Goal: Task Accomplishment & Management: Complete application form

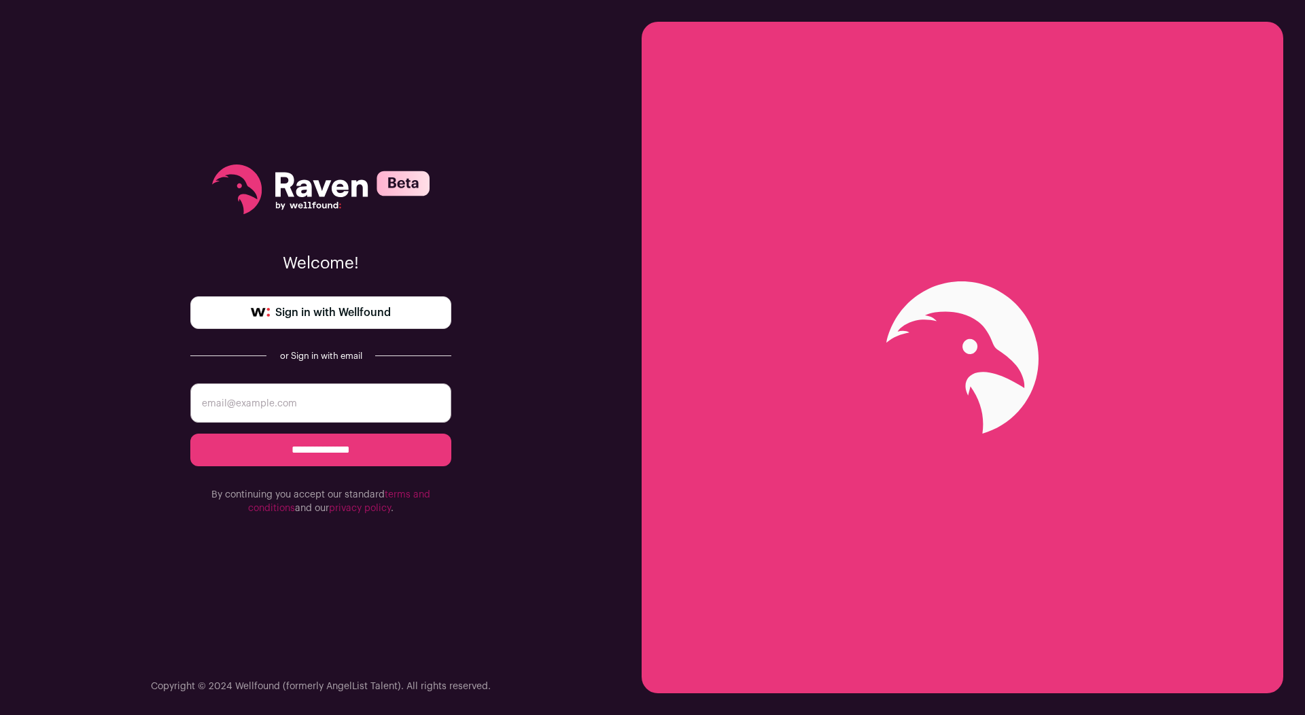
click at [404, 313] on link "Sign in with Wellfound" at bounding box center [320, 312] width 261 height 33
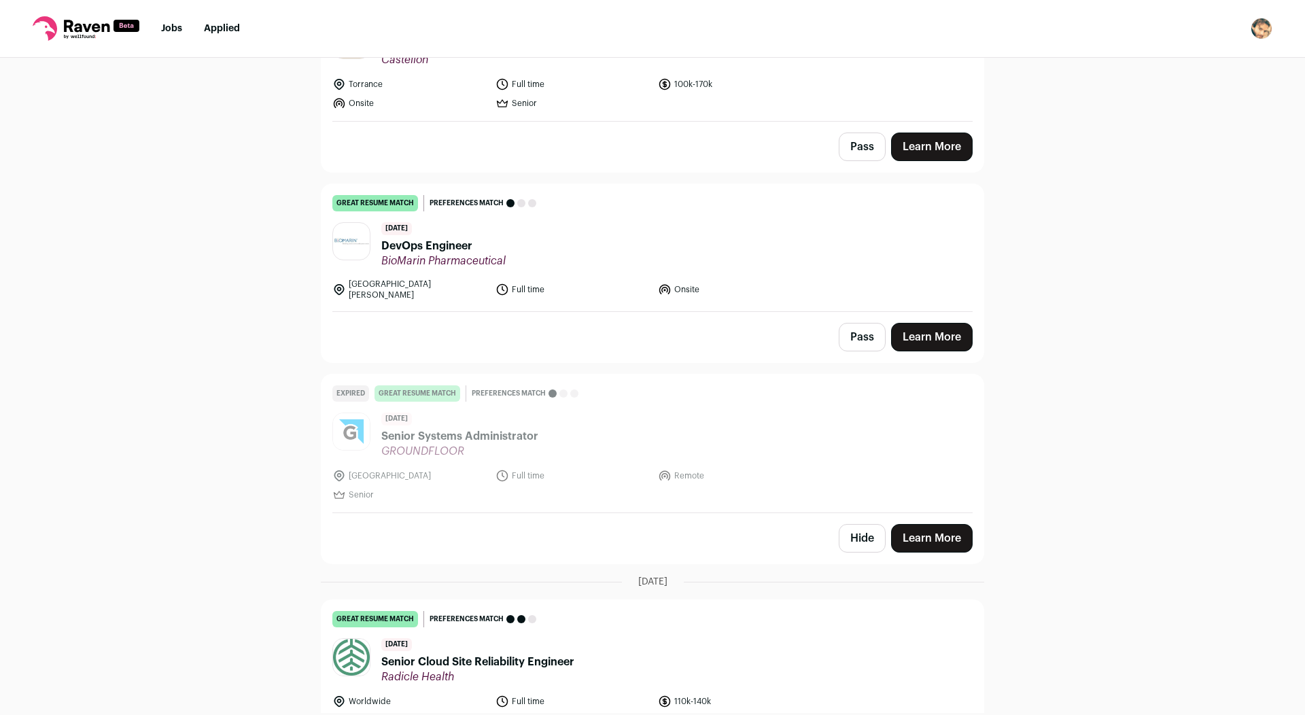
scroll to position [7542, 0]
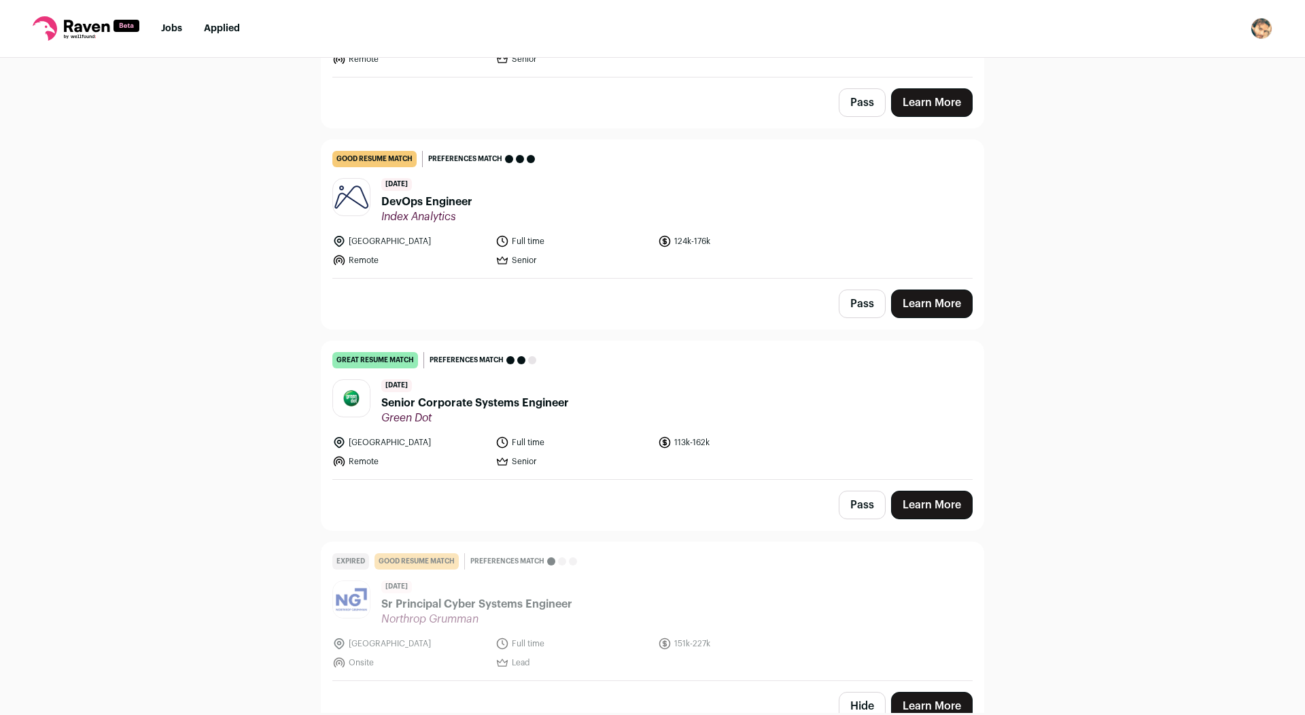
click at [855, 692] on button "Hide" at bounding box center [862, 706] width 47 height 29
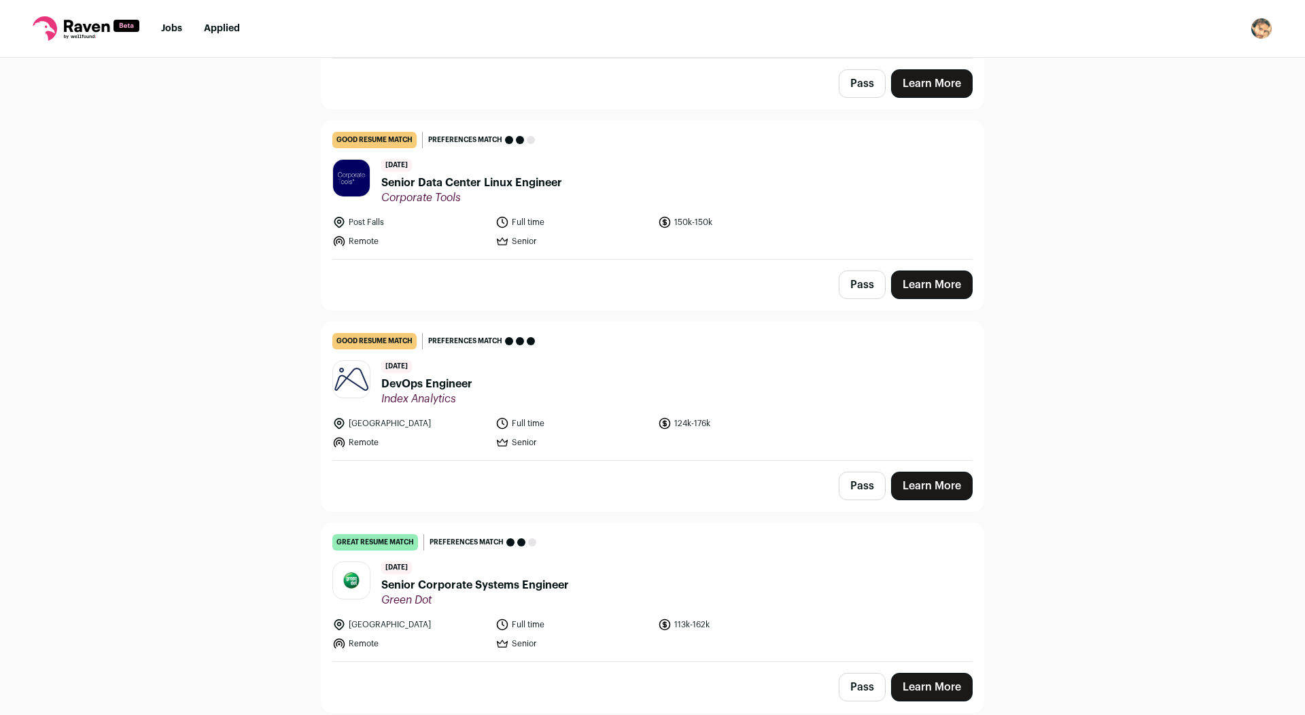
scroll to position [7341, 0]
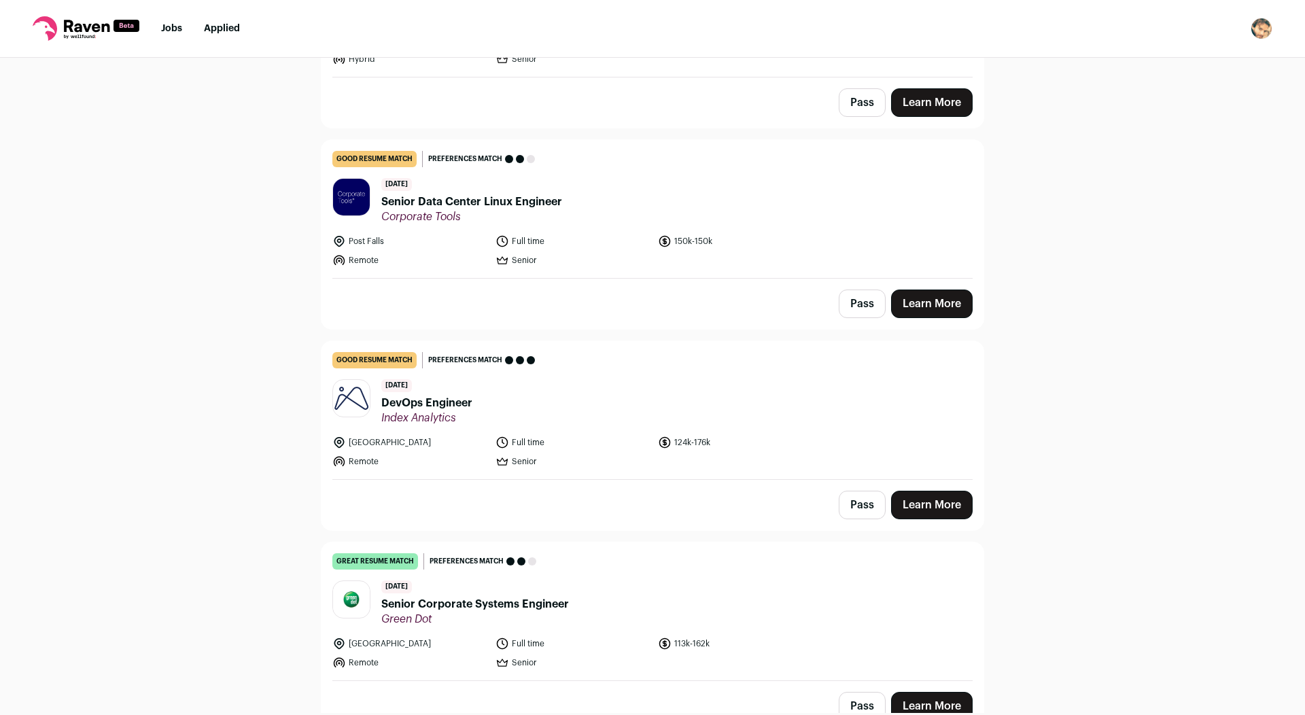
click at [623, 580] on header "[DATE] Senior Corporate Systems Engineer Green Dot" at bounding box center [652, 603] width 640 height 46
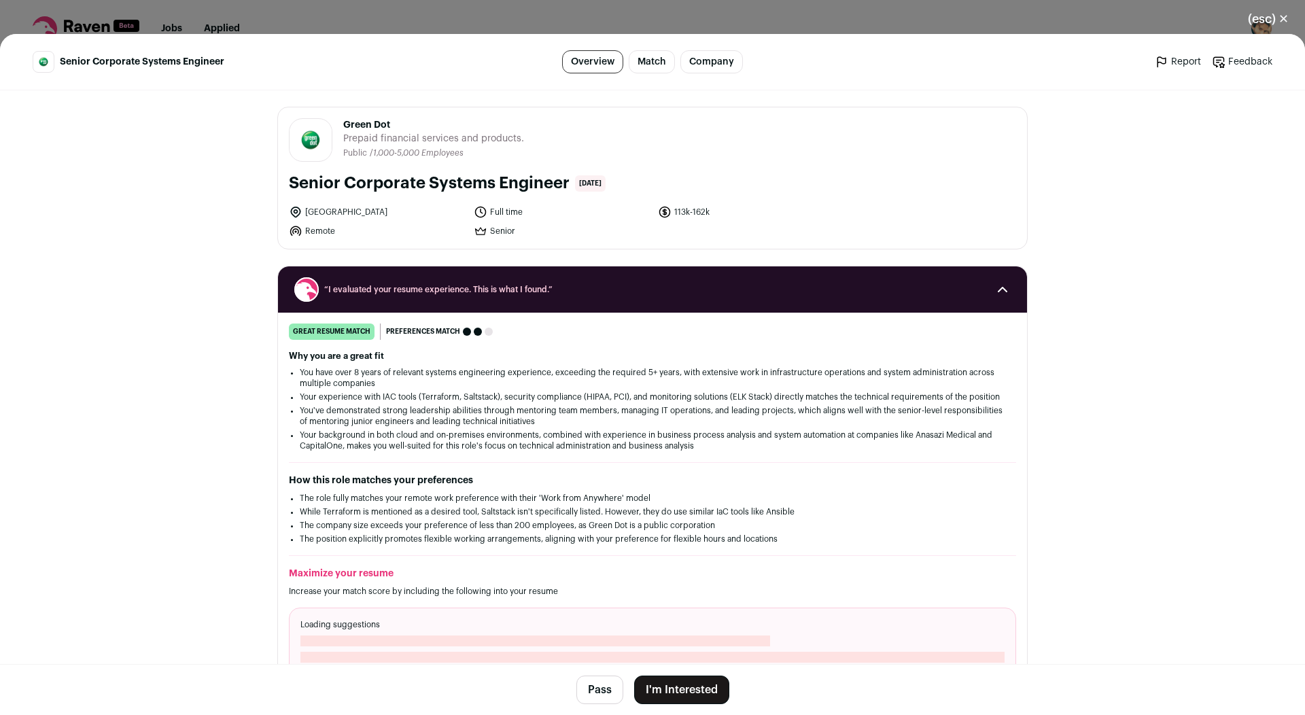
click at [663, 682] on button "I'm Interested" at bounding box center [681, 690] width 95 height 29
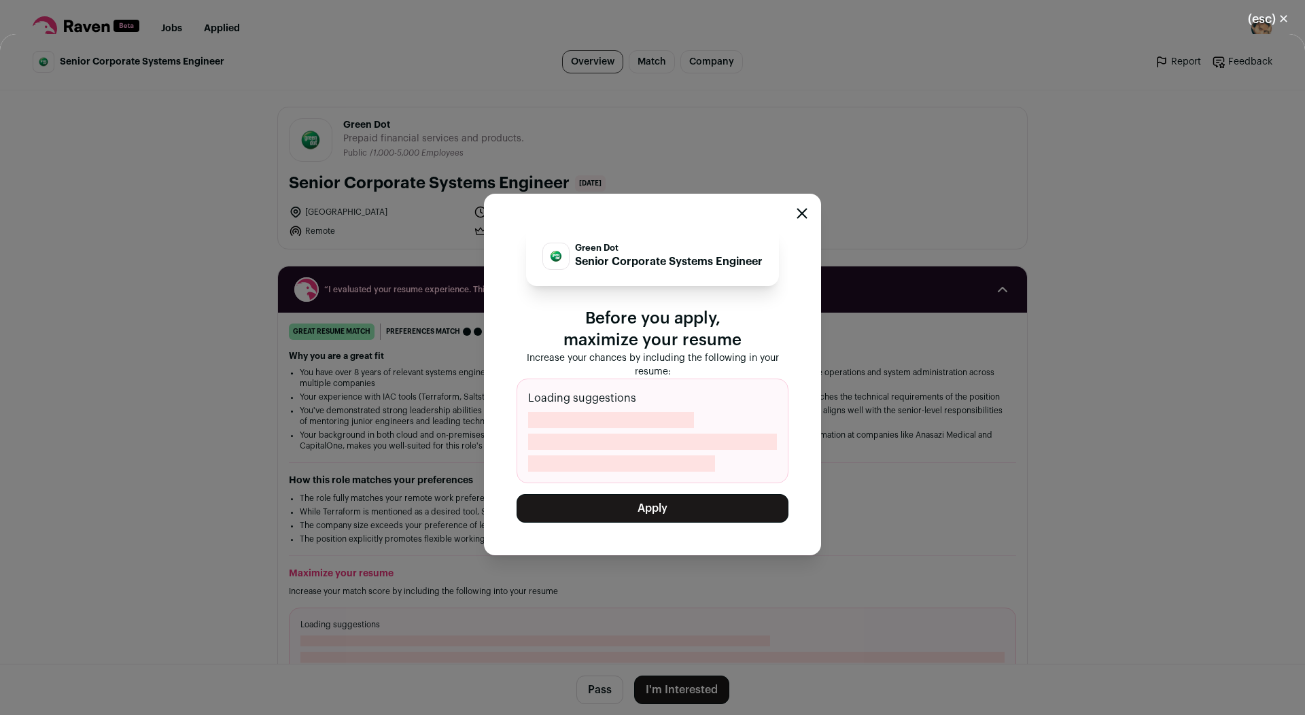
click at [642, 506] on button "Apply" at bounding box center [653, 508] width 272 height 29
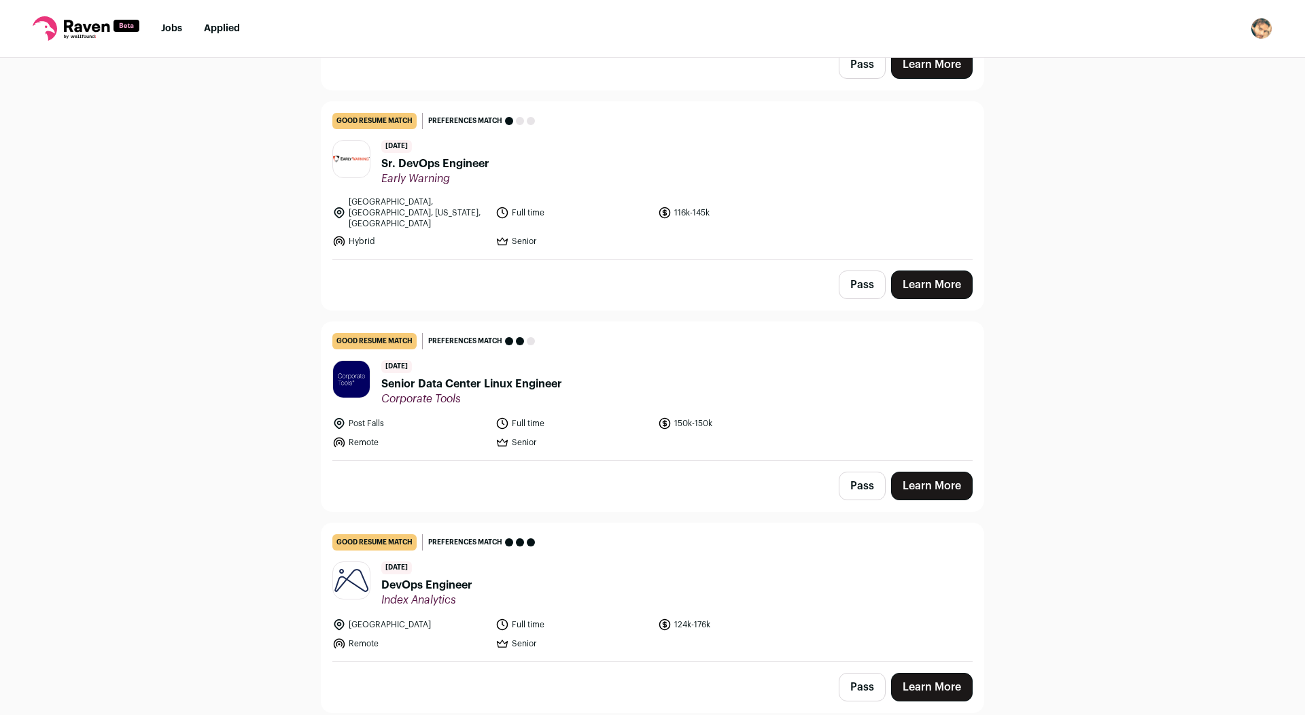
scroll to position [7139, 0]
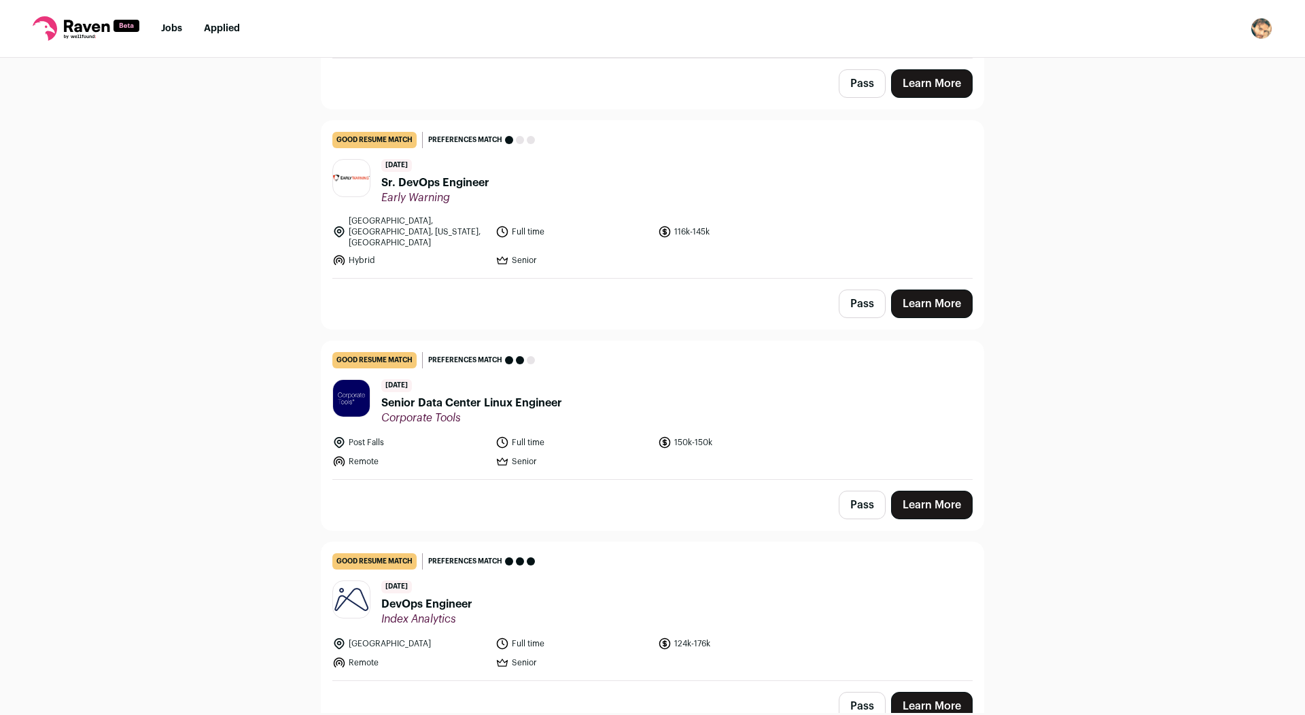
click at [616, 580] on header "[DATE] DevOps Engineer Index Analytics" at bounding box center [652, 603] width 640 height 46
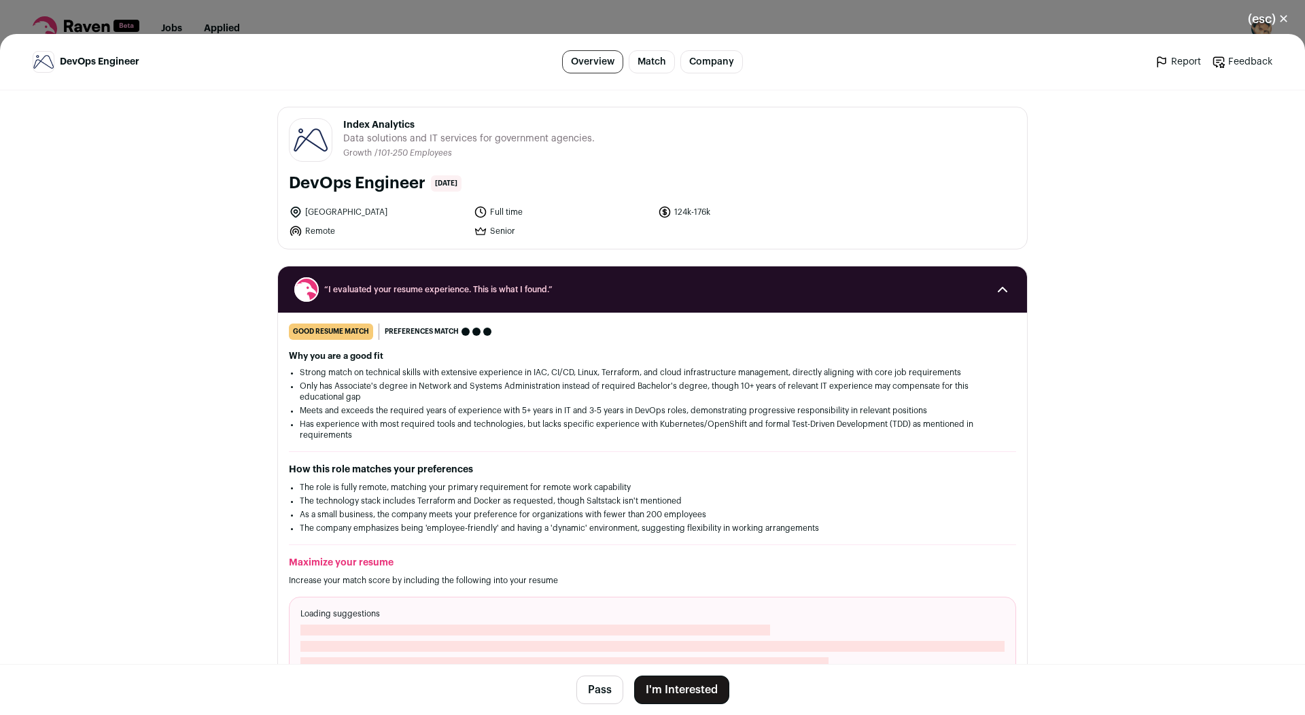
click at [676, 693] on button "I'm Interested" at bounding box center [681, 690] width 95 height 29
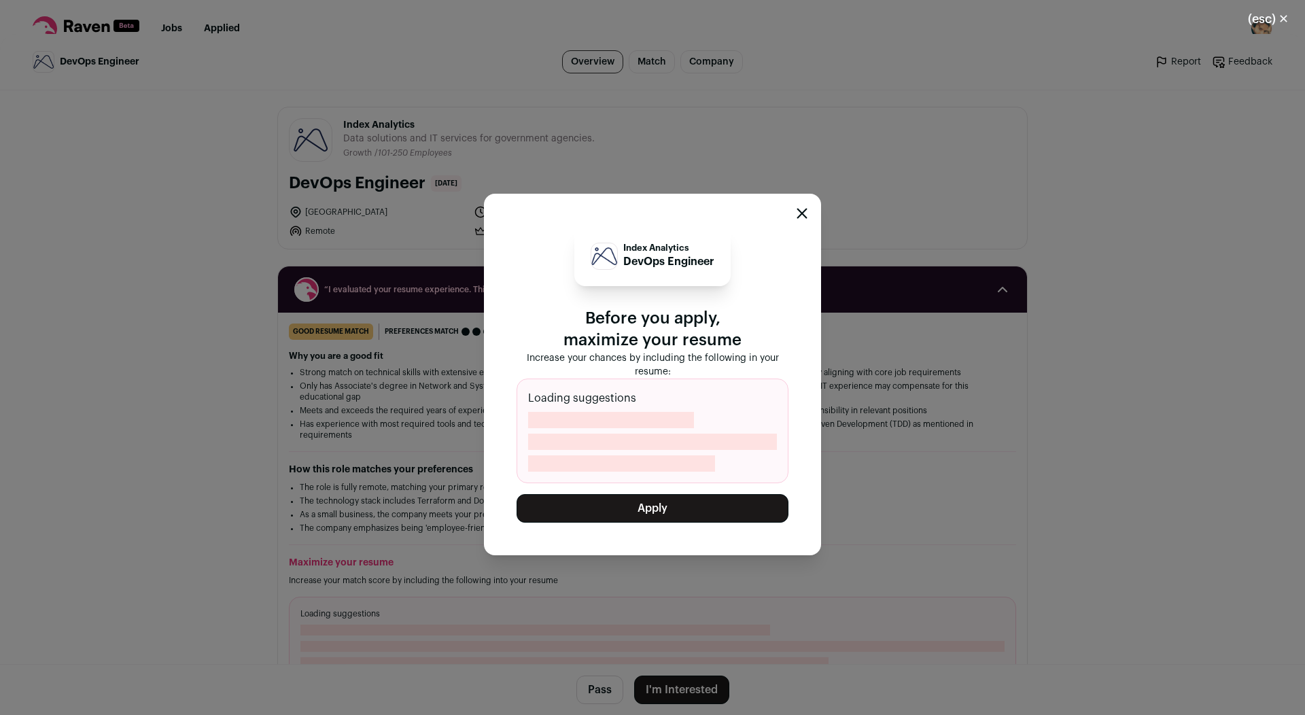
click at [655, 506] on button "Apply" at bounding box center [653, 508] width 272 height 29
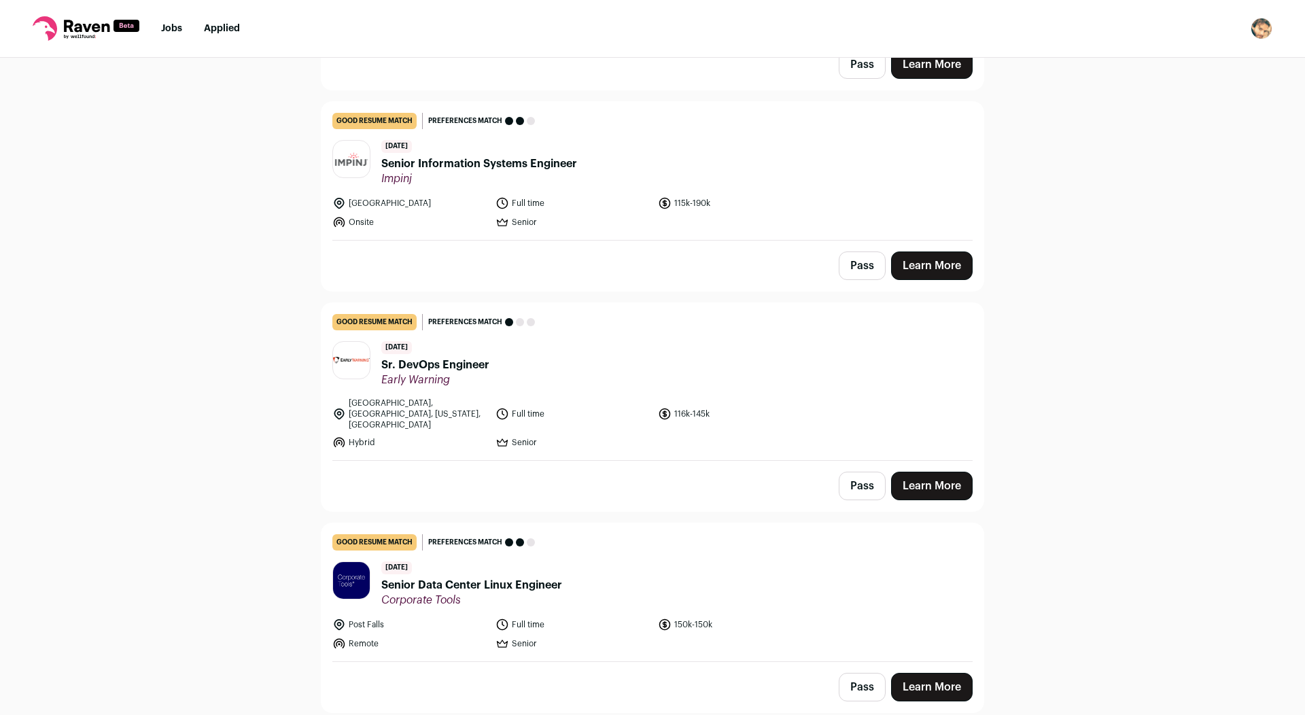
scroll to position [6938, 0]
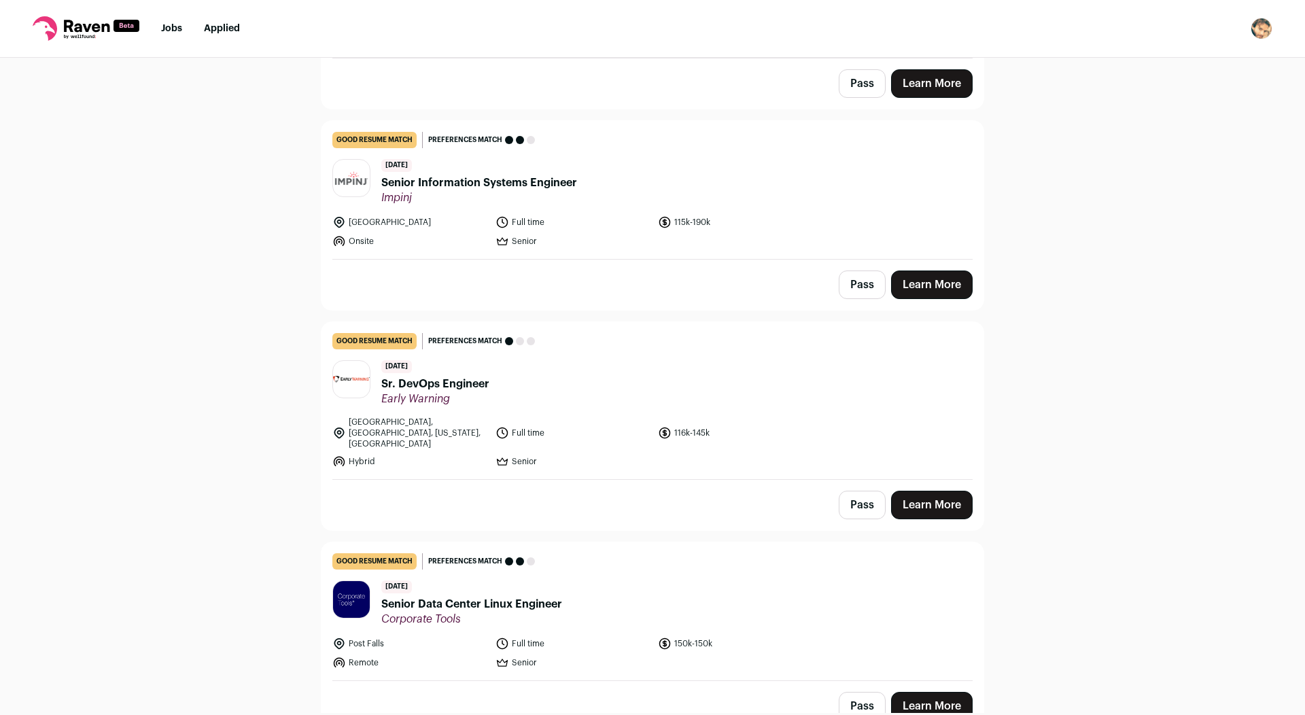
click at [519, 596] on span "Senior Data Center Linux Engineer" at bounding box center [471, 604] width 181 height 16
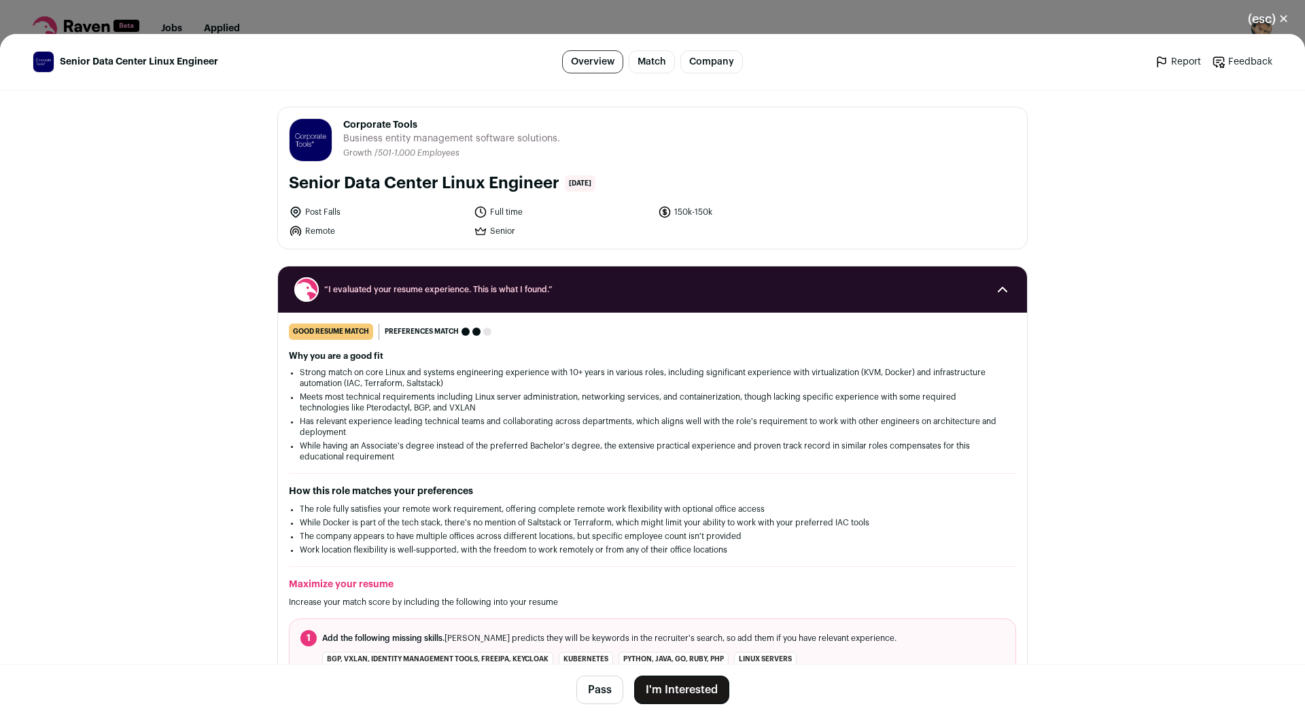
click at [674, 691] on button "I'm Interested" at bounding box center [681, 690] width 95 height 29
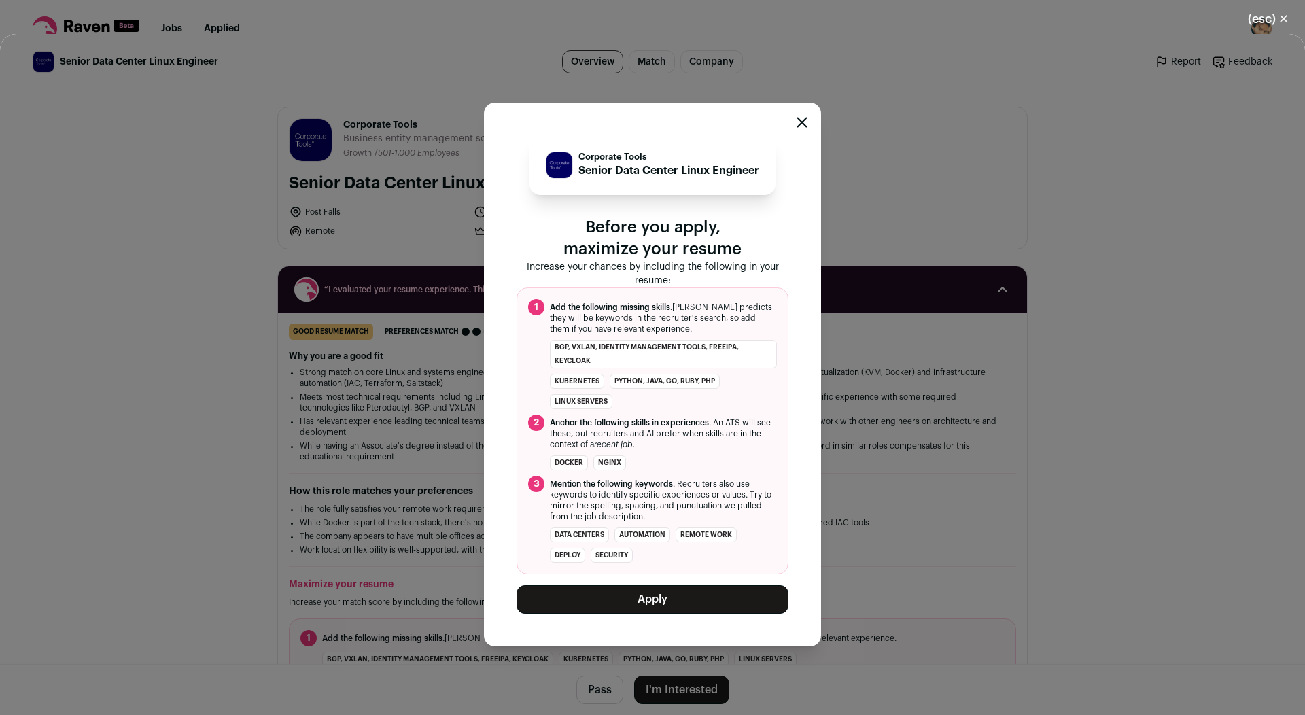
click at [640, 601] on button "Apply" at bounding box center [653, 599] width 272 height 29
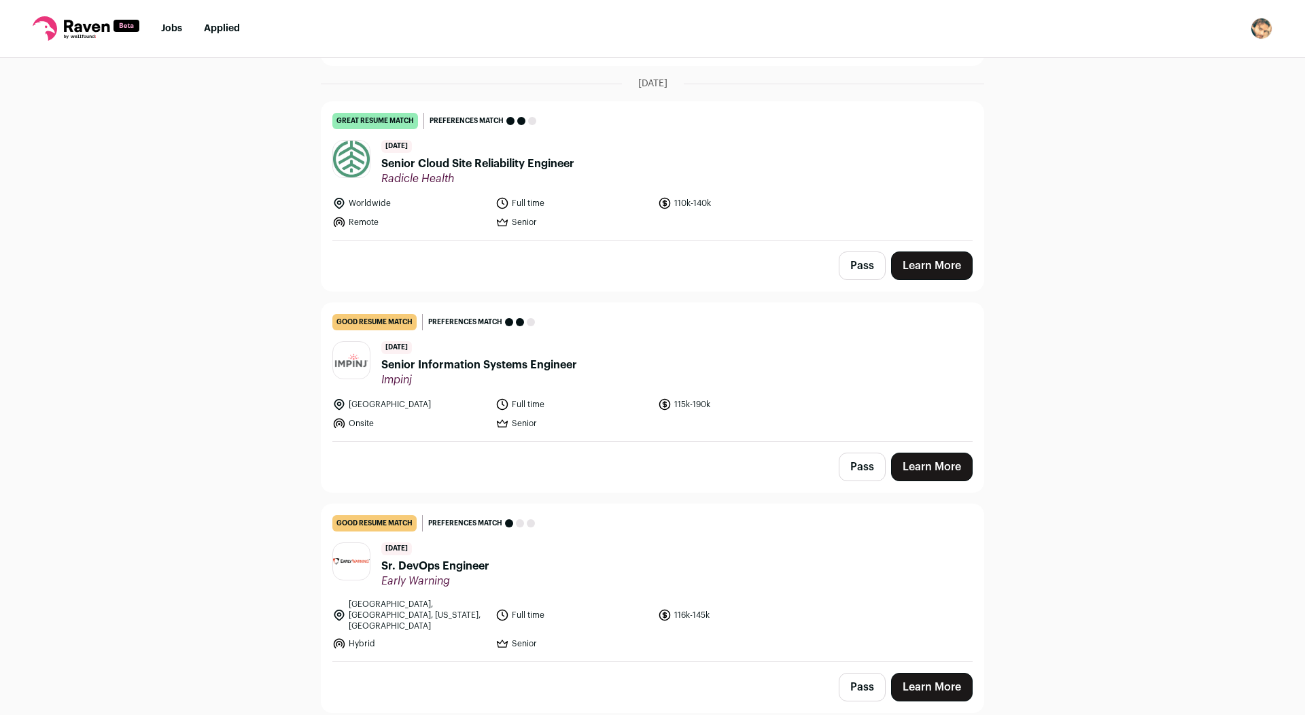
scroll to position [6737, 0]
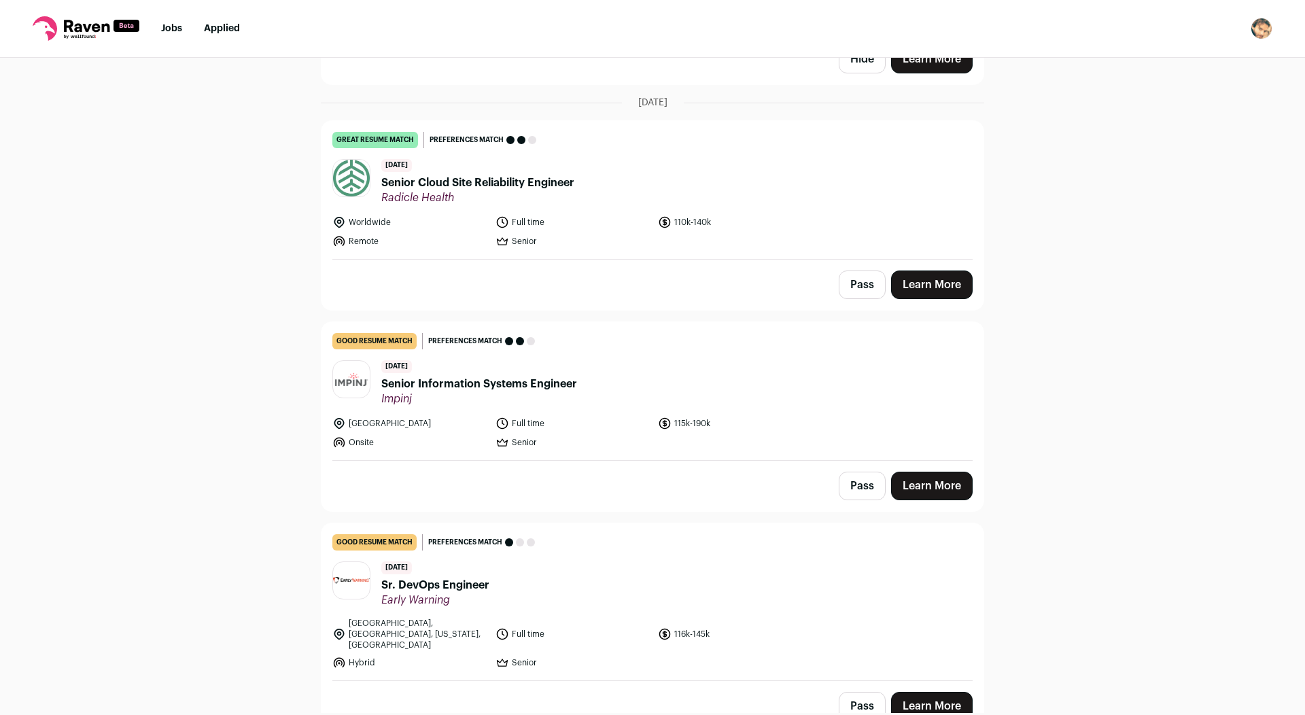
click at [484, 561] on div "[DATE] Sr. DevOps Engineer Early Warning" at bounding box center [435, 584] width 108 height 46
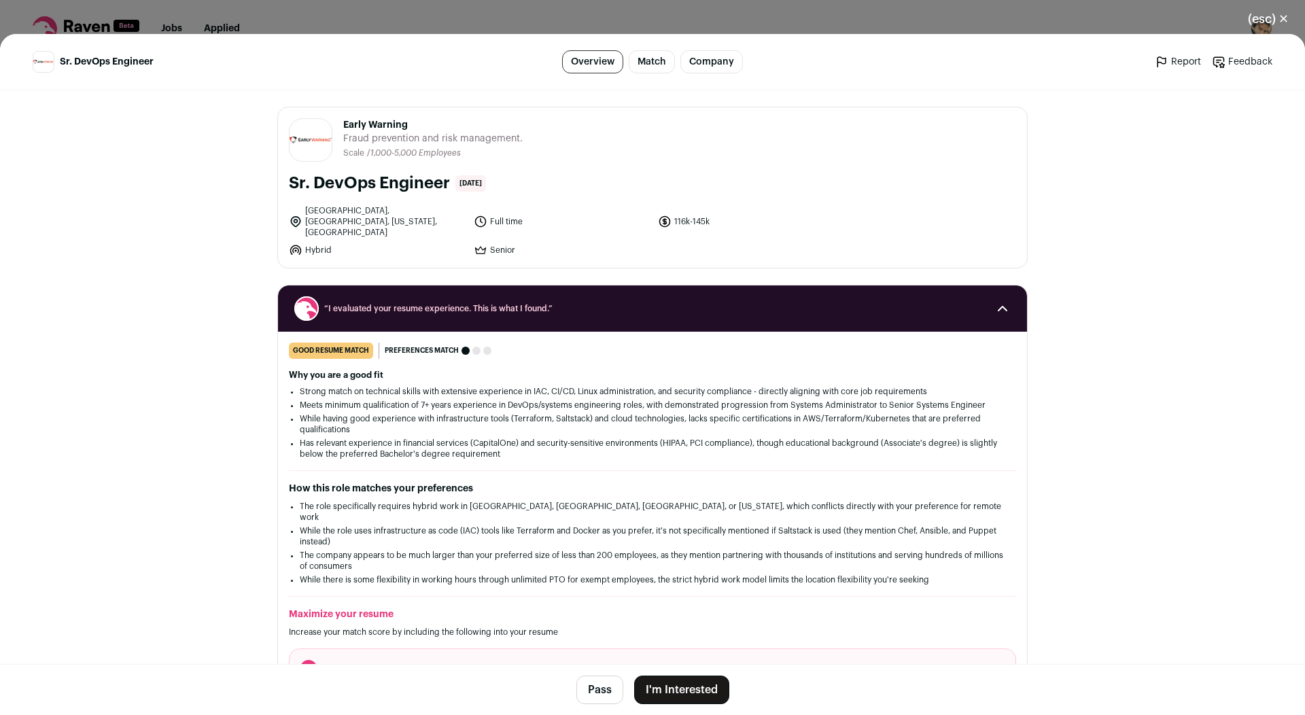
click at [676, 697] on button "I'm Interested" at bounding box center [681, 690] width 95 height 29
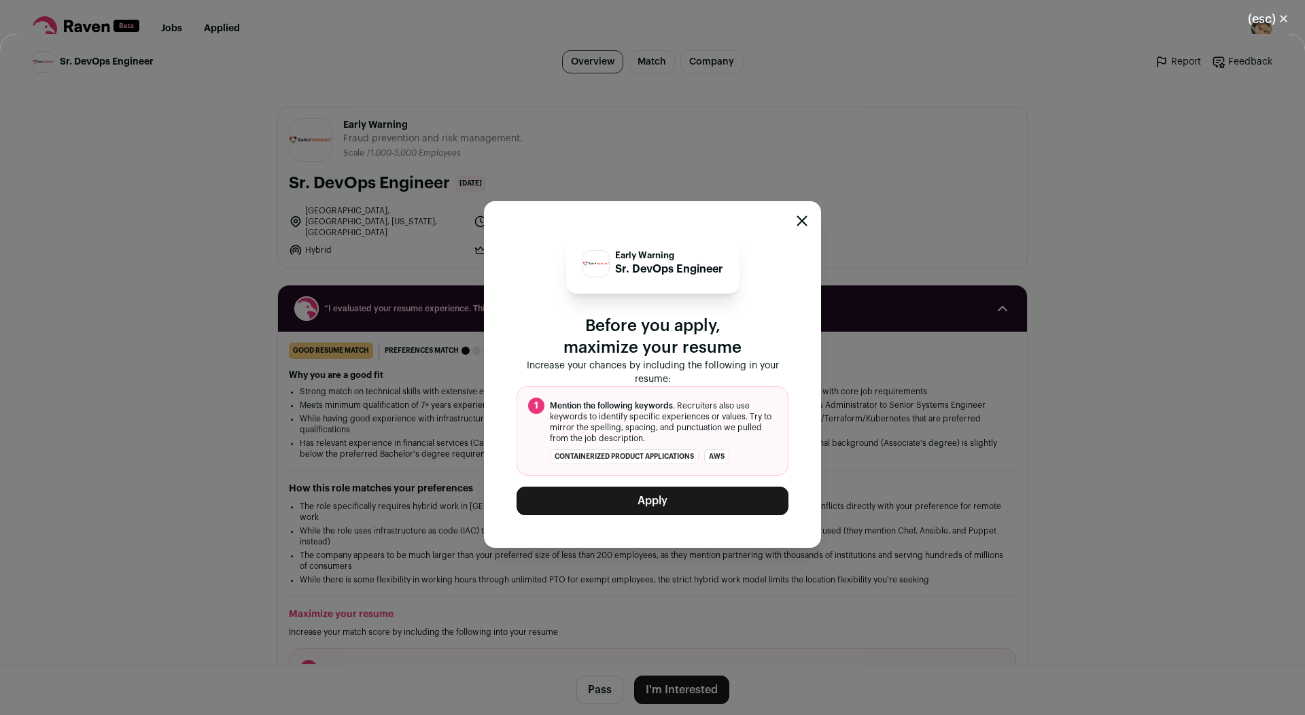
click at [659, 514] on button "Apply" at bounding box center [653, 501] width 272 height 29
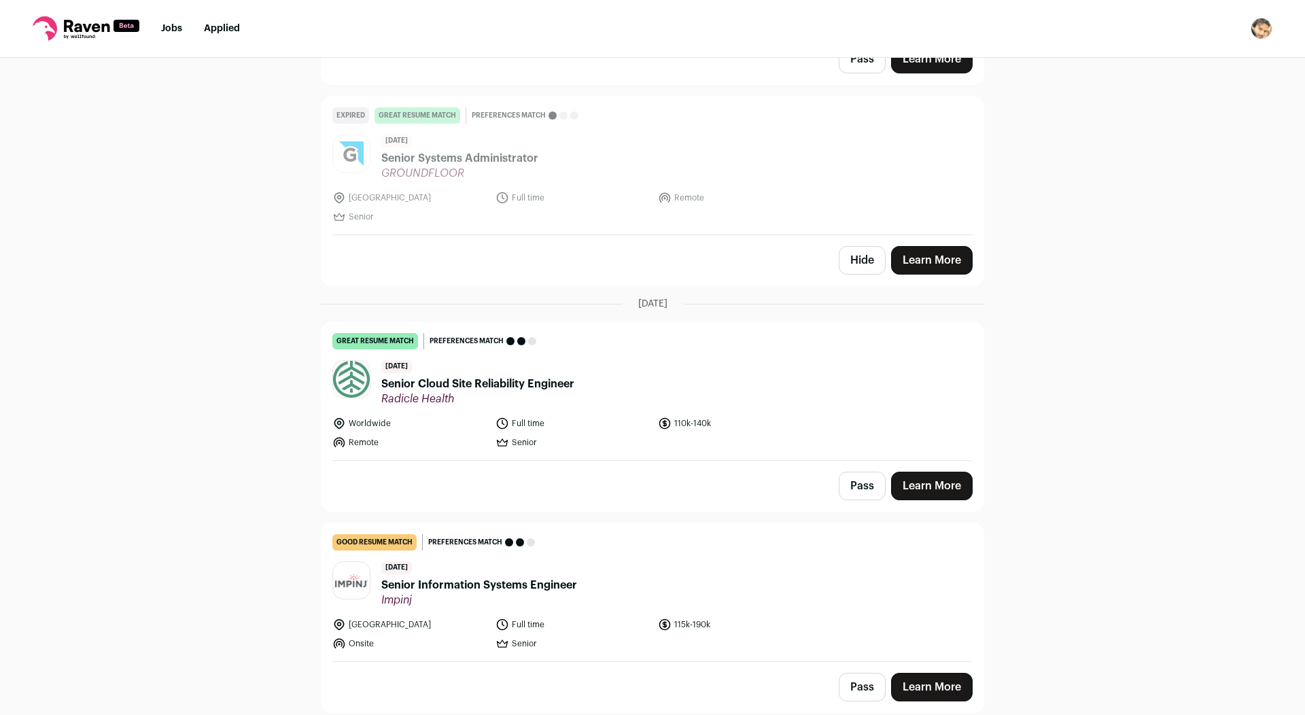
scroll to position [6528, 0]
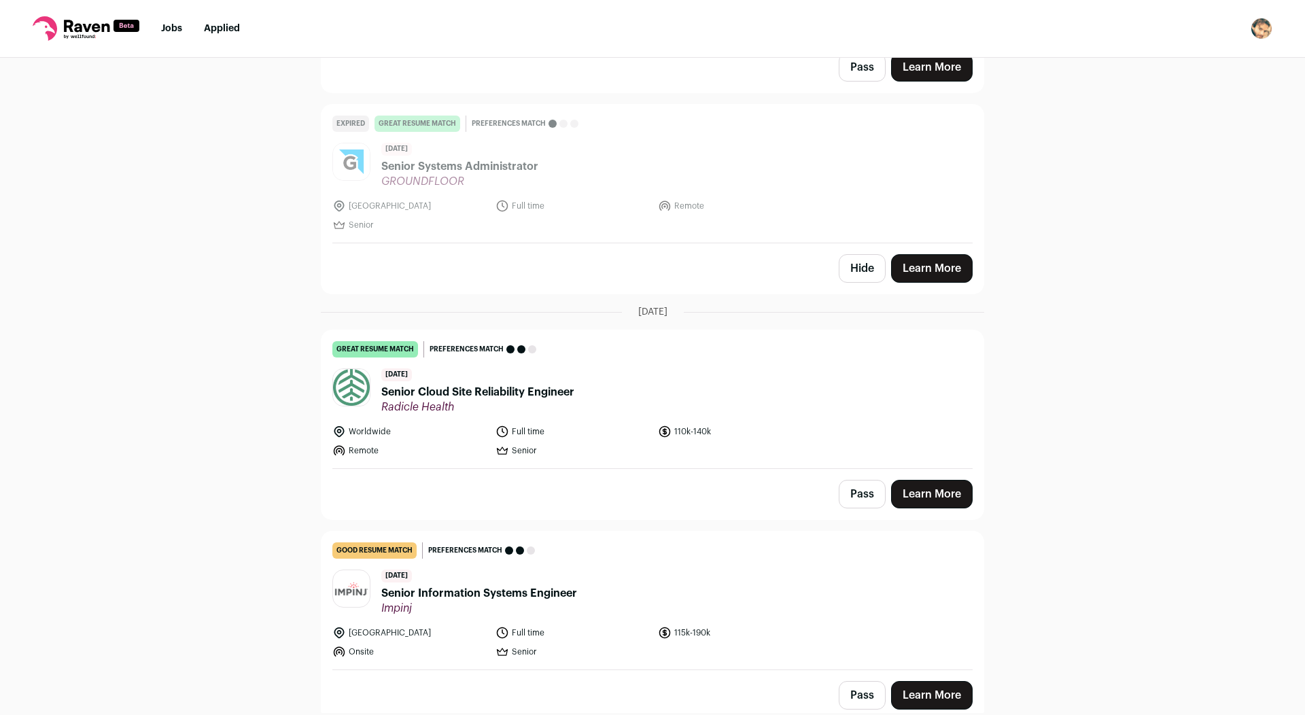
click at [509, 585] on span "Senior Information Systems Engineer" at bounding box center [479, 593] width 196 height 16
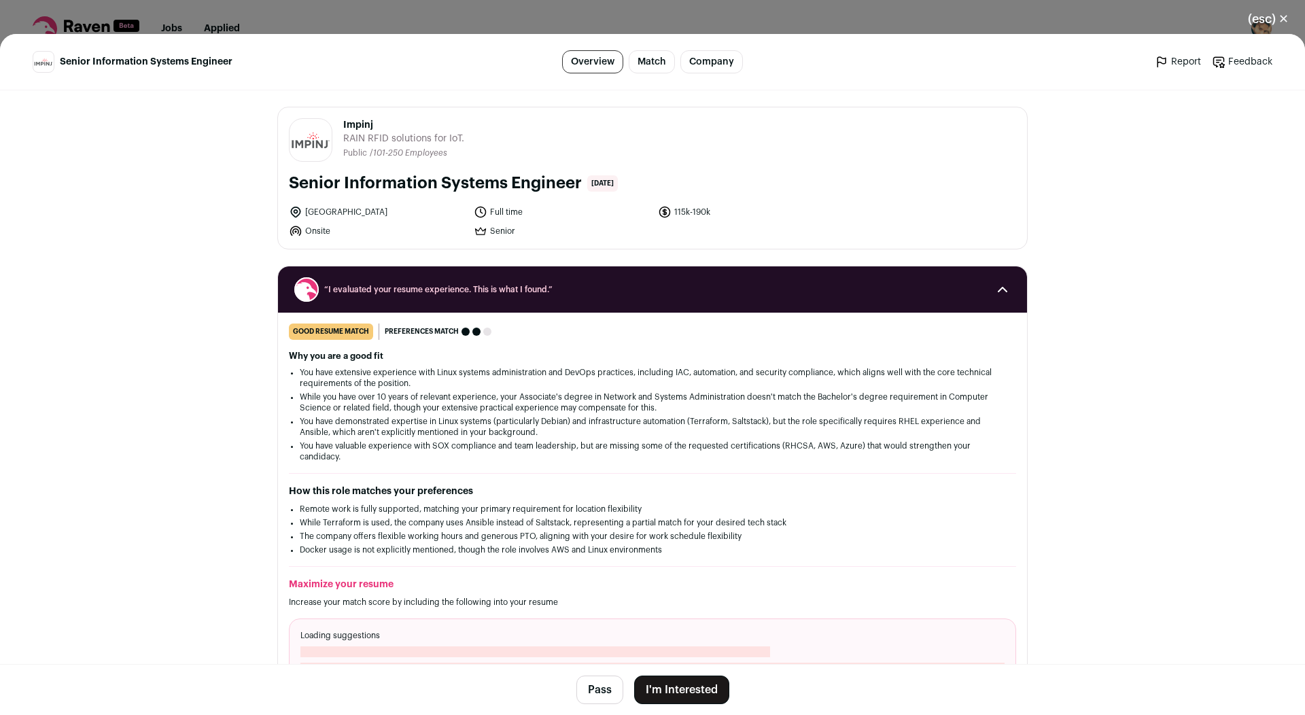
click at [671, 677] on button "I'm Interested" at bounding box center [681, 690] width 95 height 29
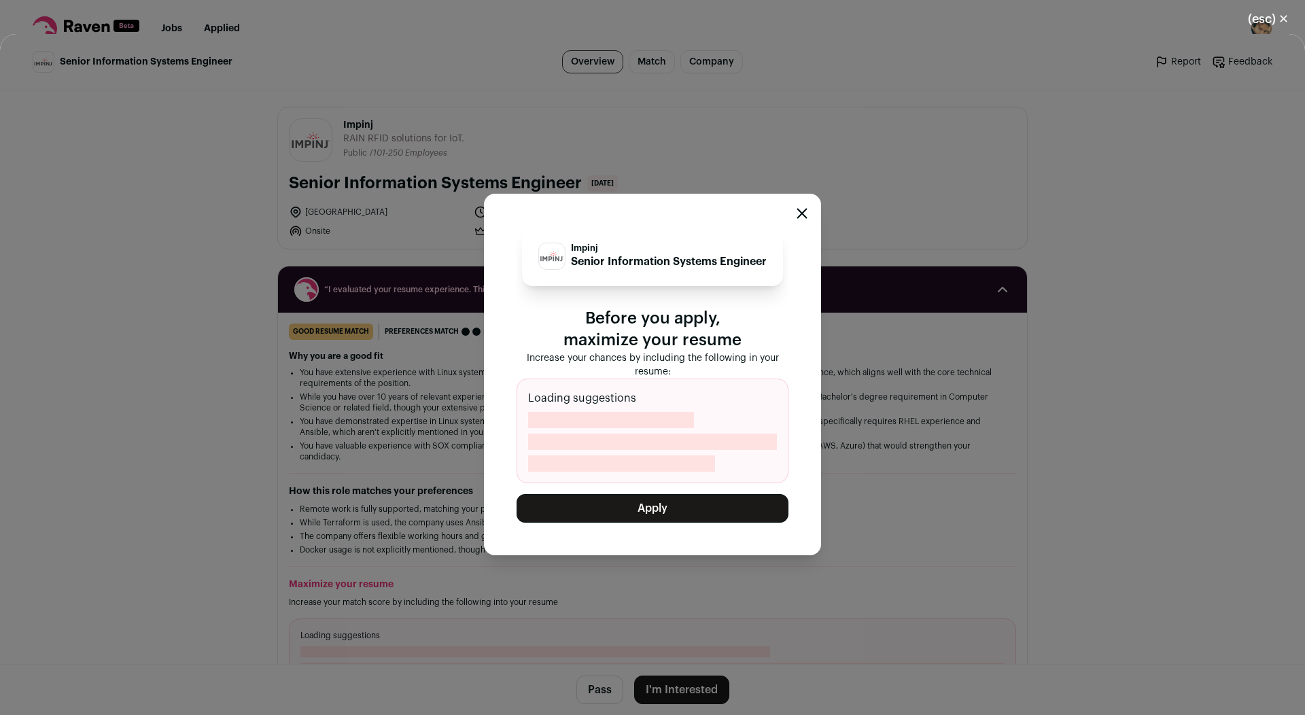
click at [653, 515] on button "Apply" at bounding box center [653, 508] width 272 height 29
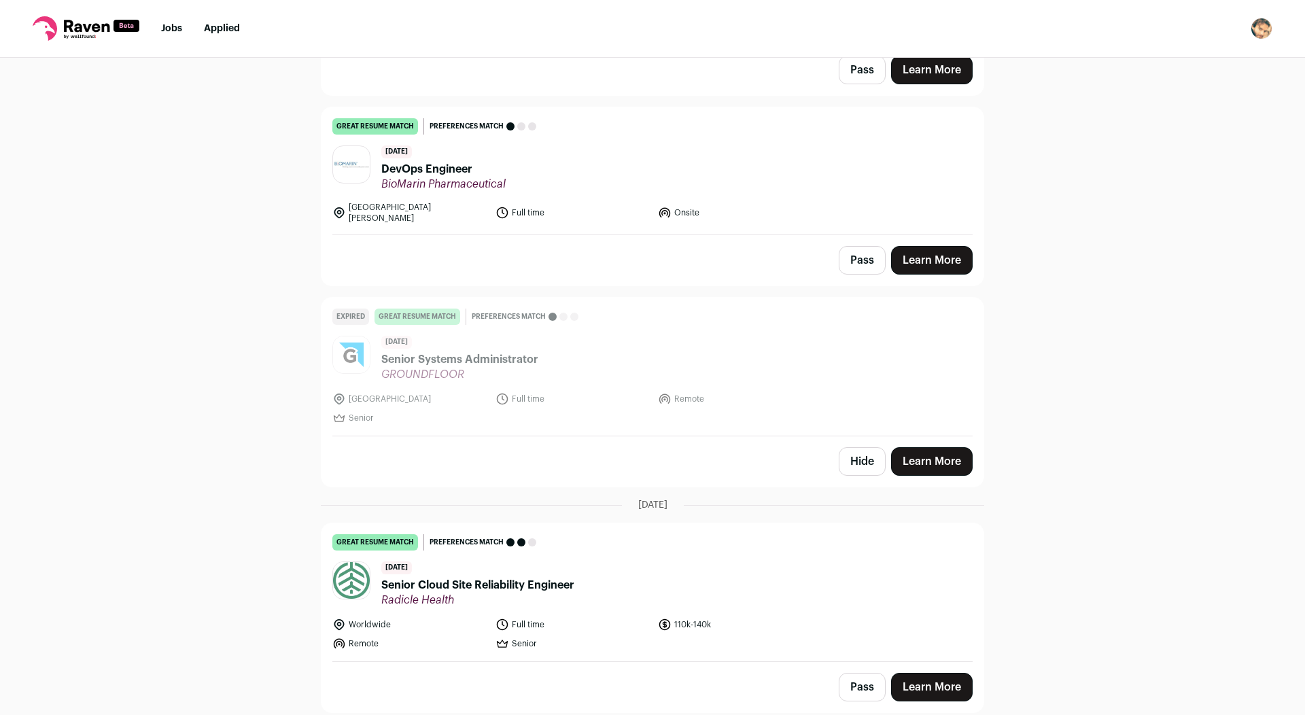
scroll to position [6326, 0]
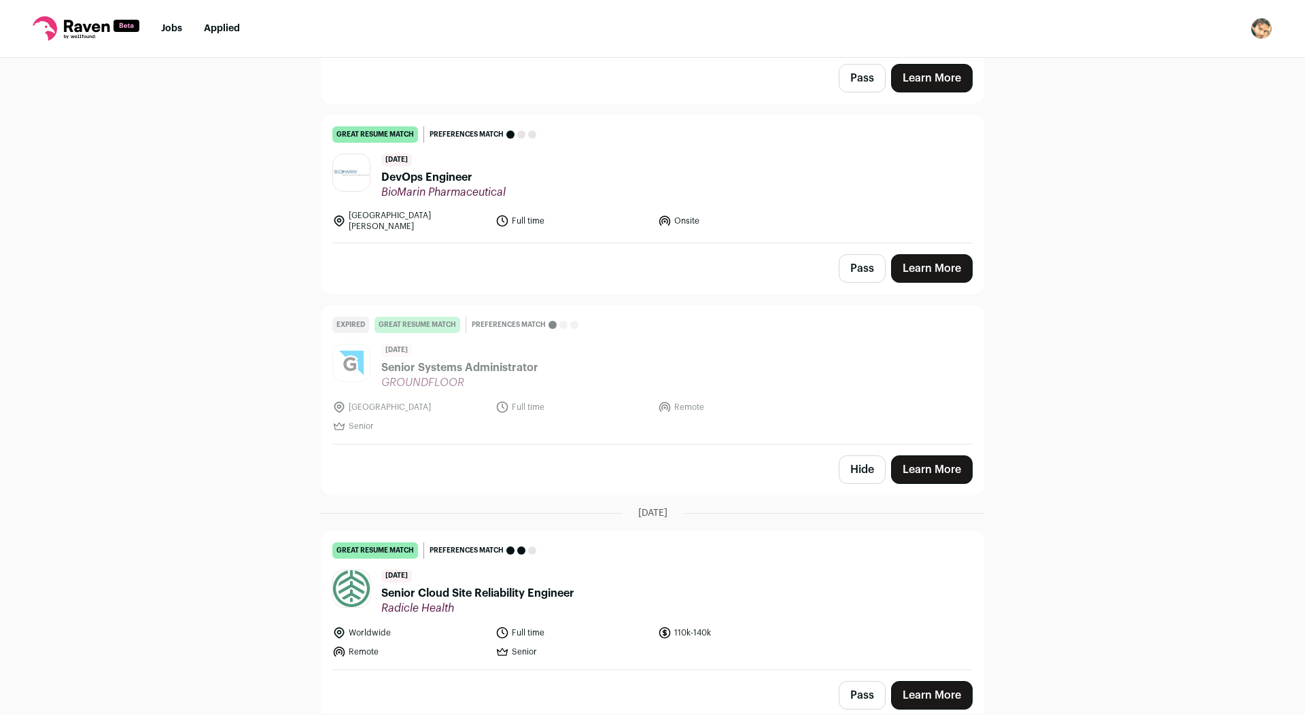
click at [534, 574] on div "[DATE] Senior Cloud Site Reliability Engineer Radicle Health" at bounding box center [477, 593] width 193 height 46
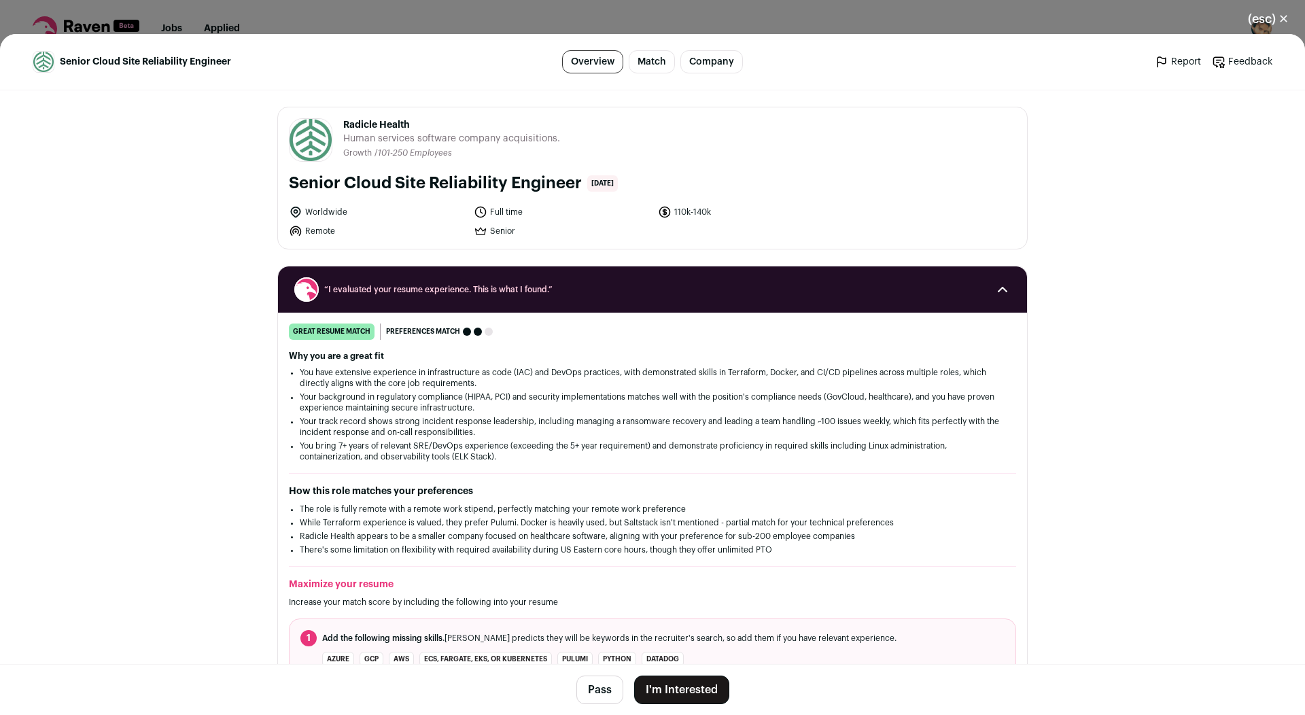
click at [685, 691] on button "I'm Interested" at bounding box center [681, 690] width 95 height 29
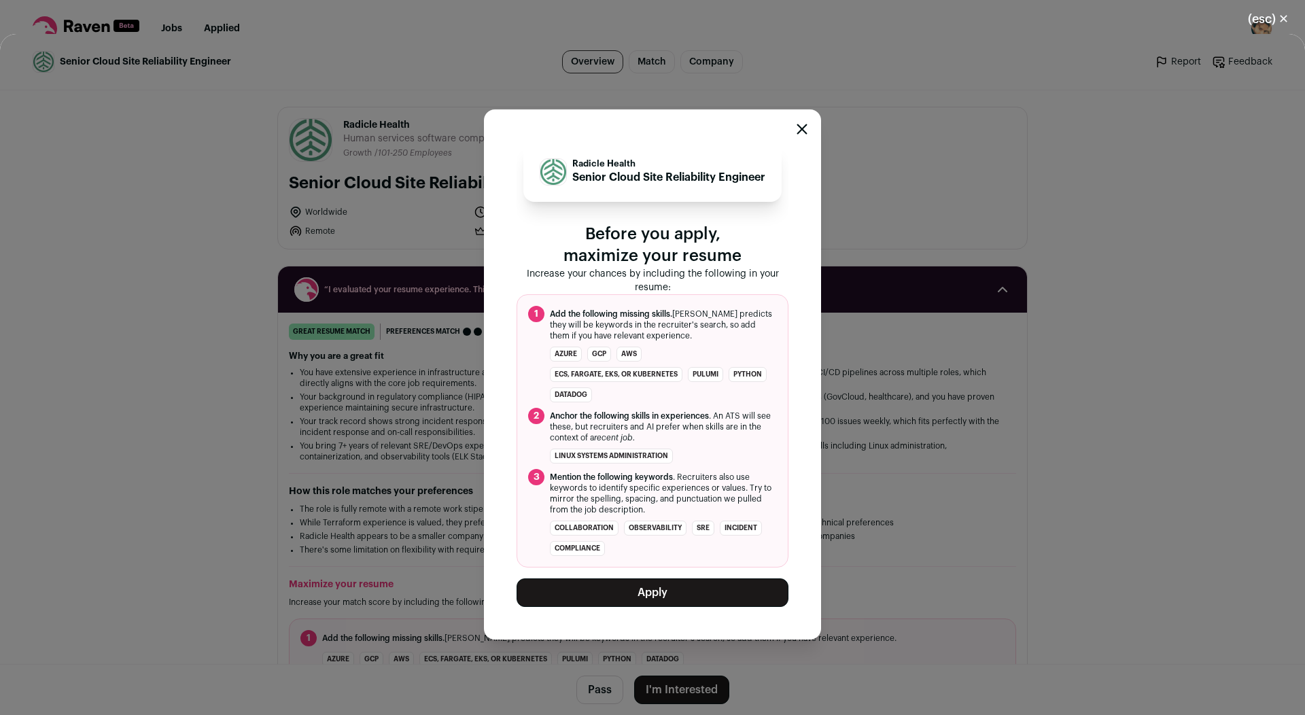
click at [661, 602] on button "Apply" at bounding box center [653, 592] width 272 height 29
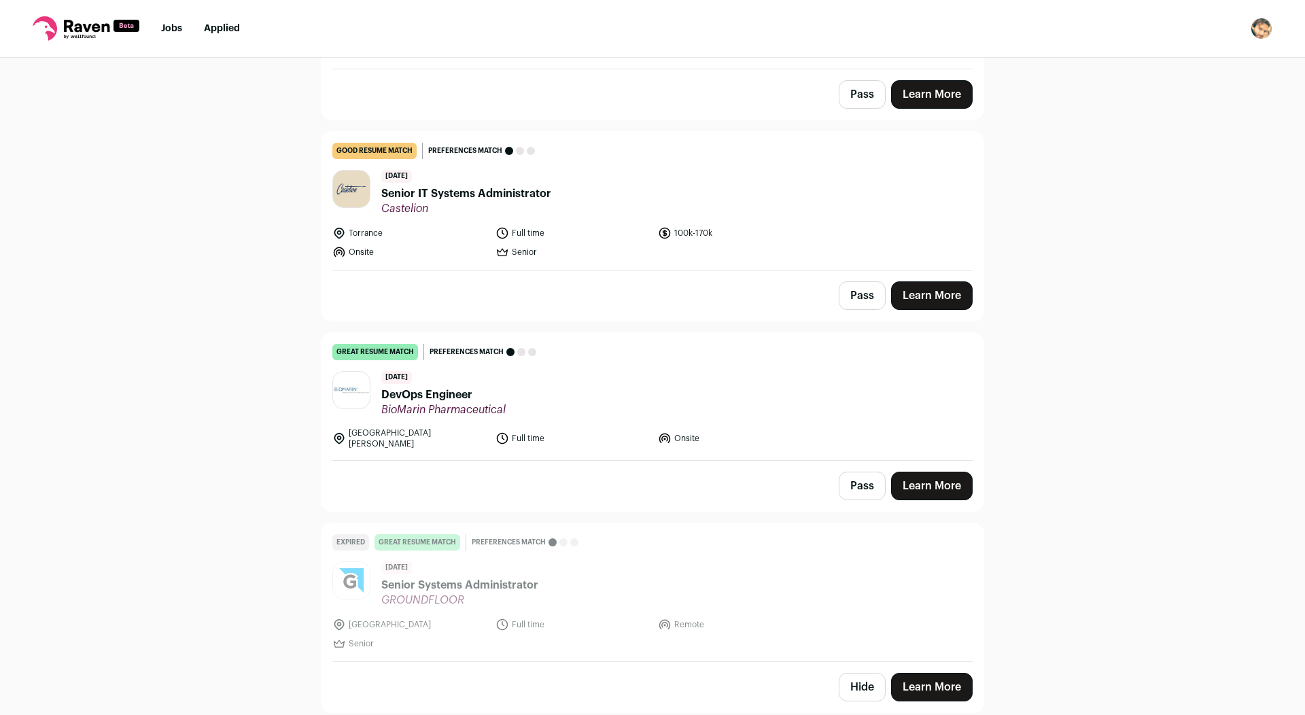
scroll to position [6101, 0]
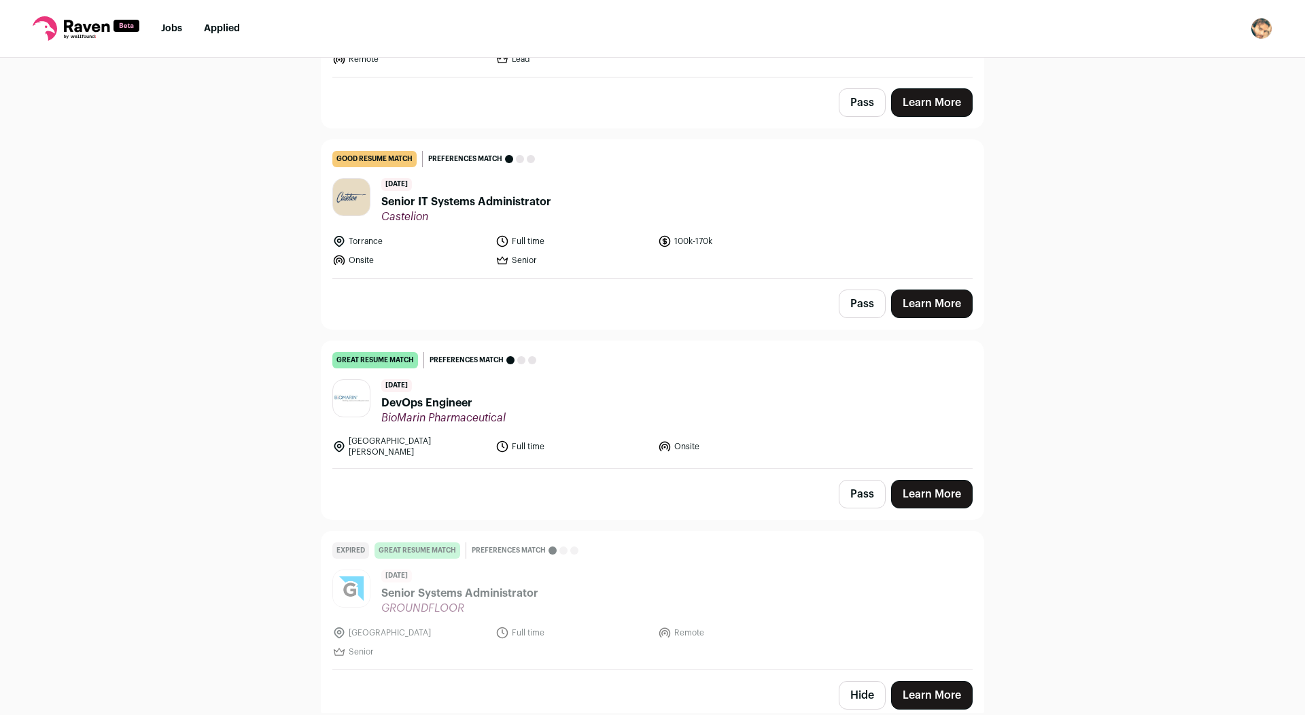
click at [863, 706] on div "Hide Learn More" at bounding box center [652, 695] width 662 height 50
click at [861, 695] on button "Hide" at bounding box center [862, 695] width 47 height 29
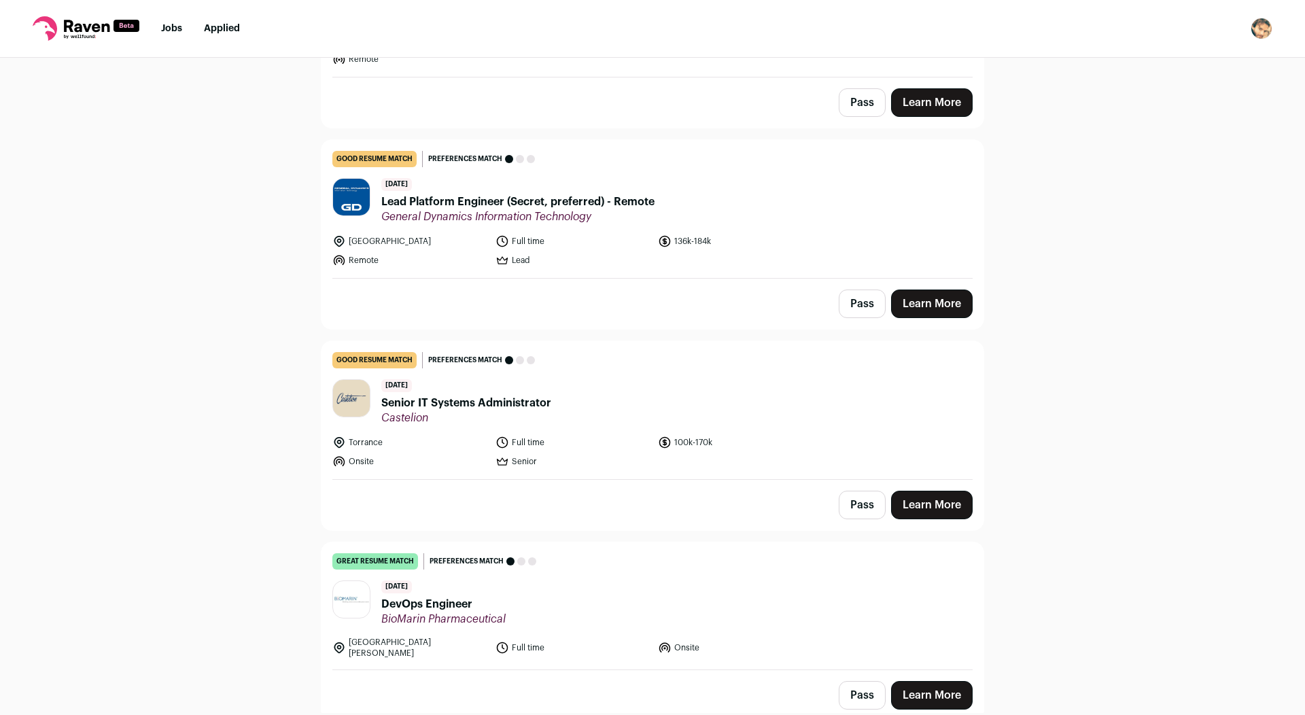
click at [489, 587] on div "[DATE] DevOps Engineer BioMarin Pharmaceutical" at bounding box center [443, 603] width 124 height 46
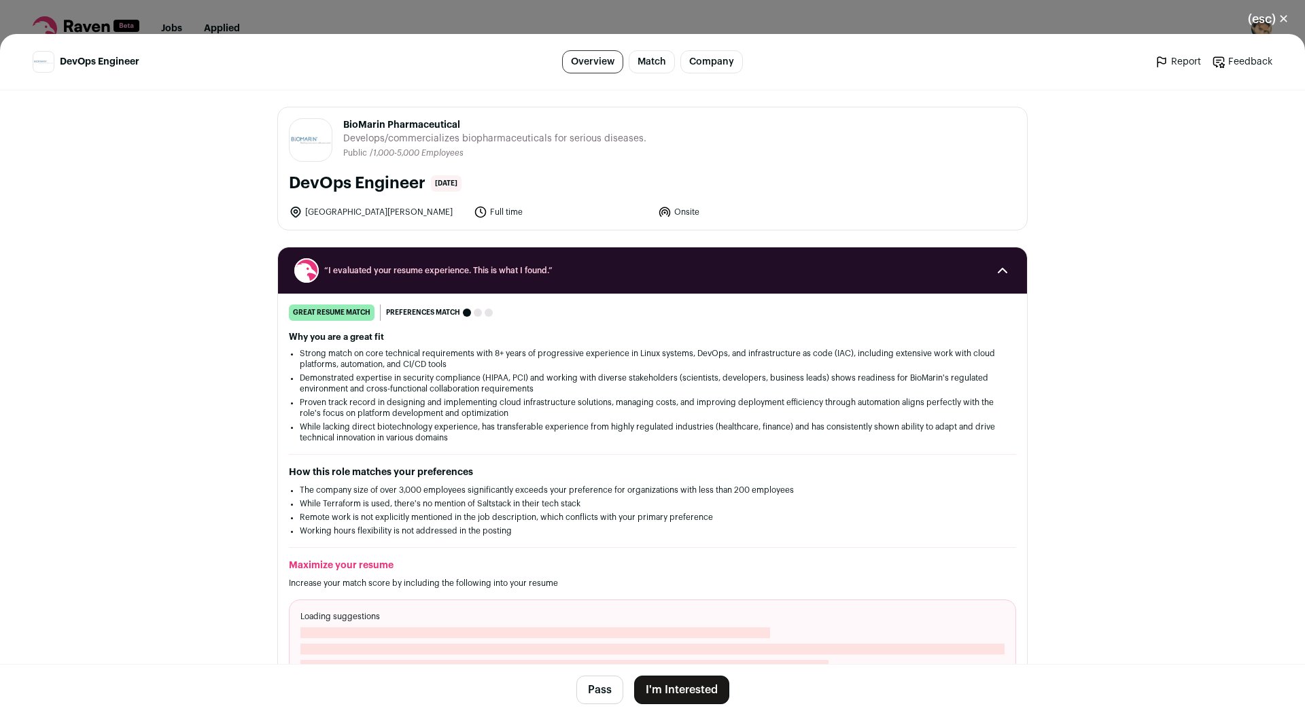
click at [678, 691] on button "I'm Interested" at bounding box center [681, 690] width 95 height 29
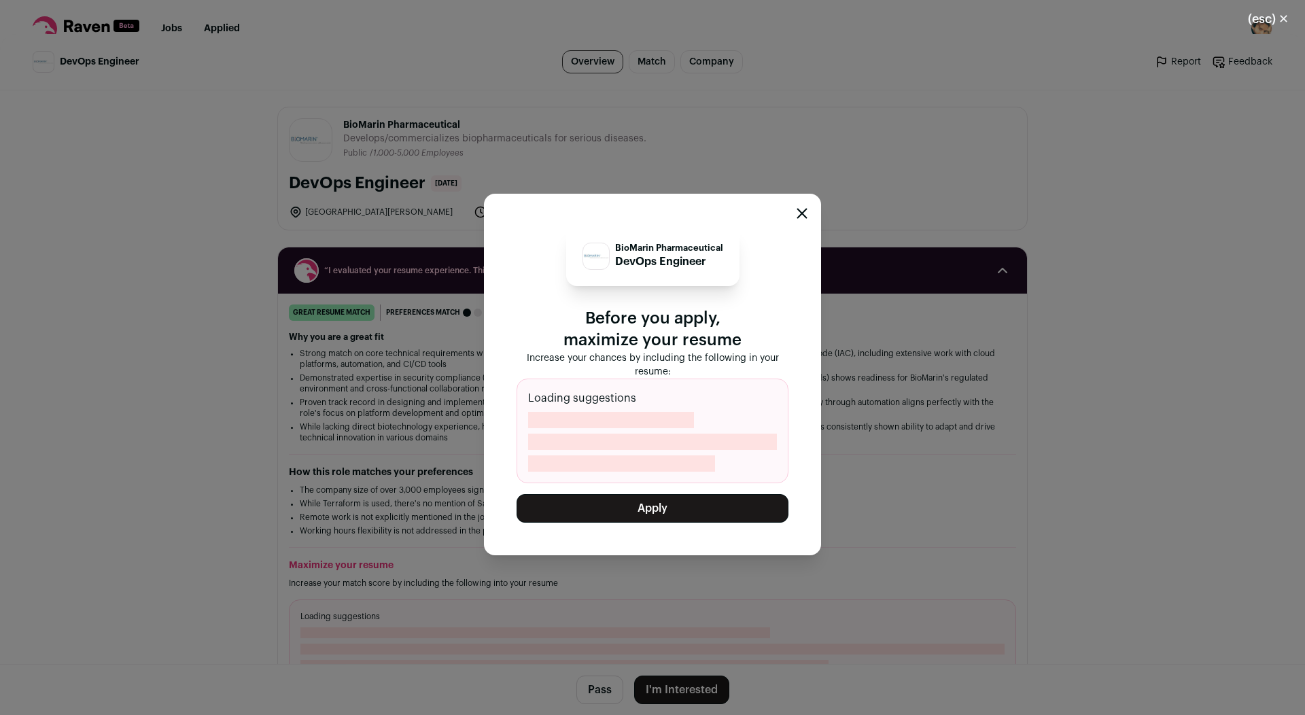
click at [638, 519] on button "Apply" at bounding box center [653, 508] width 272 height 29
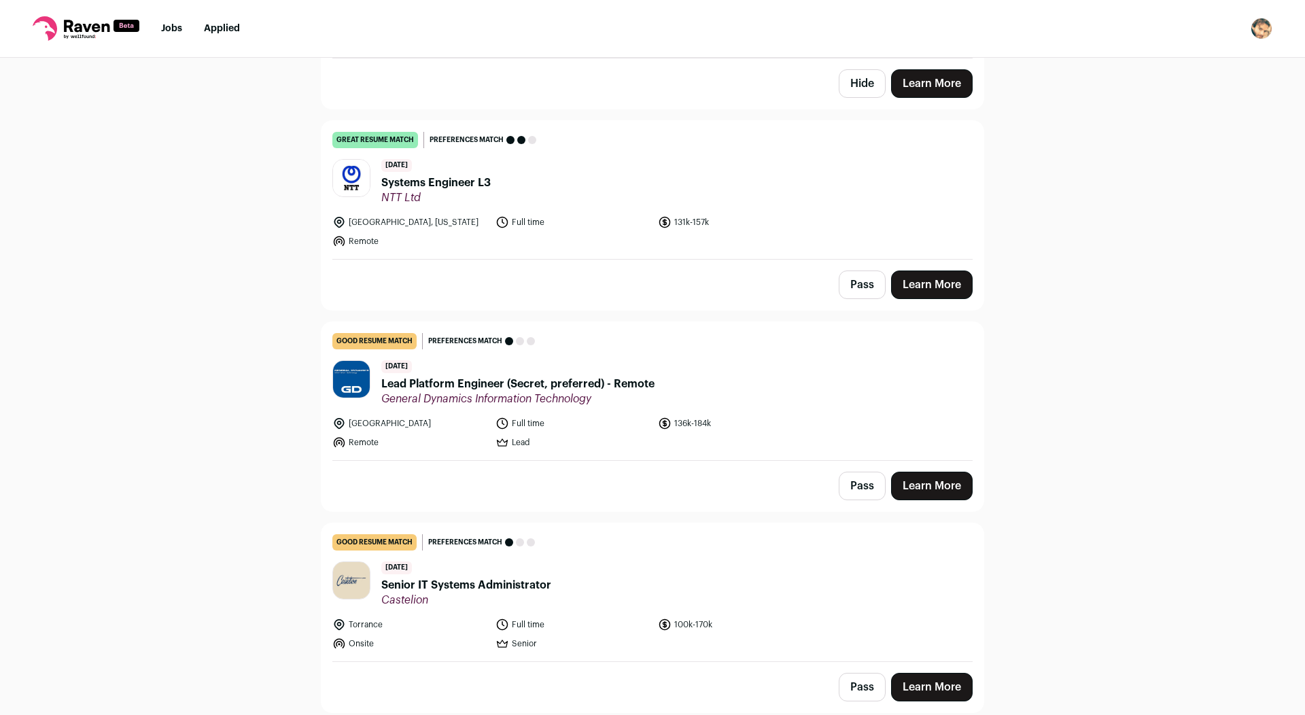
scroll to position [5717, 0]
click at [496, 577] on span "Senior IT Systems Administrator" at bounding box center [466, 585] width 170 height 16
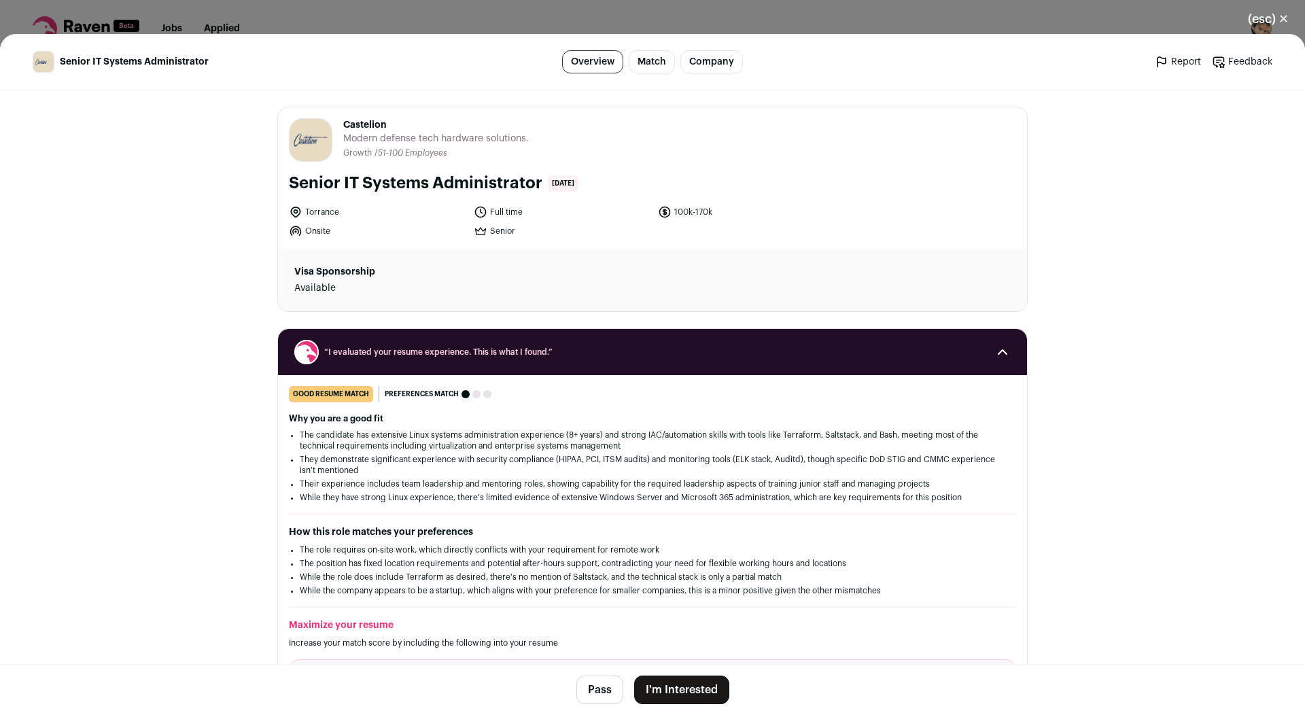
click at [674, 686] on button "I'm Interested" at bounding box center [681, 690] width 95 height 29
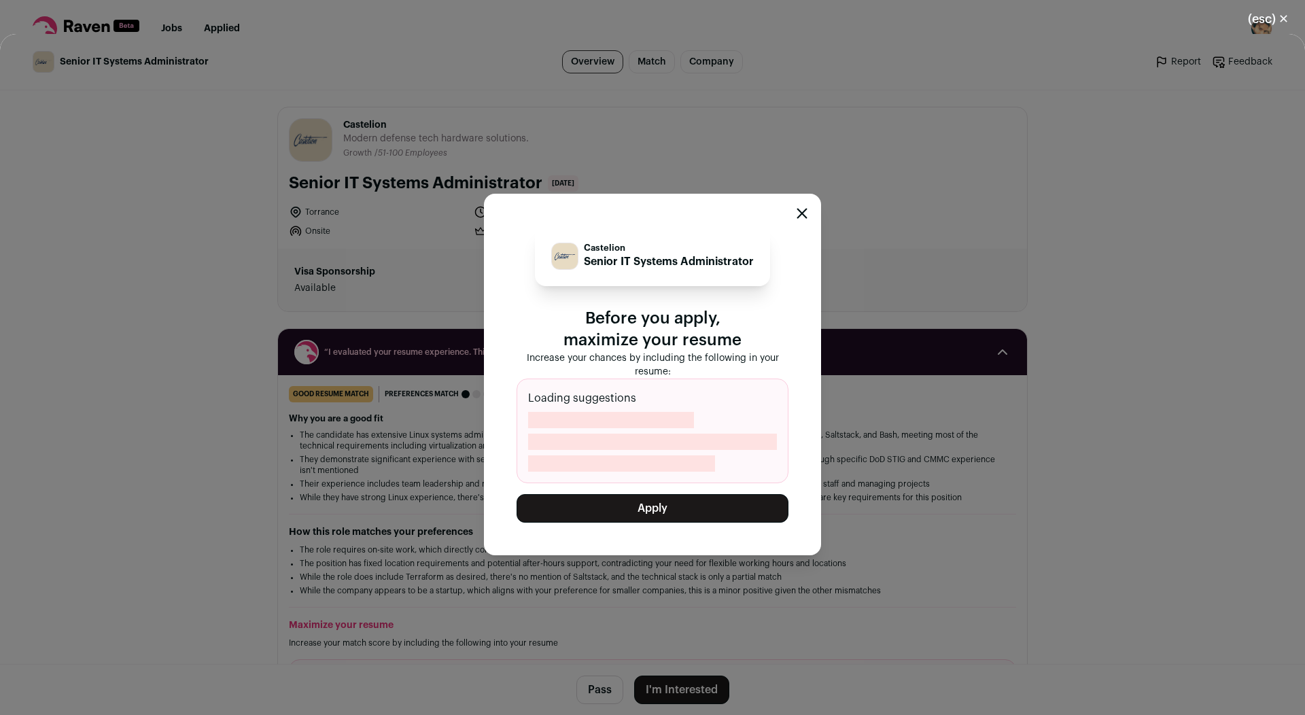
click at [639, 507] on button "Apply" at bounding box center [653, 508] width 272 height 29
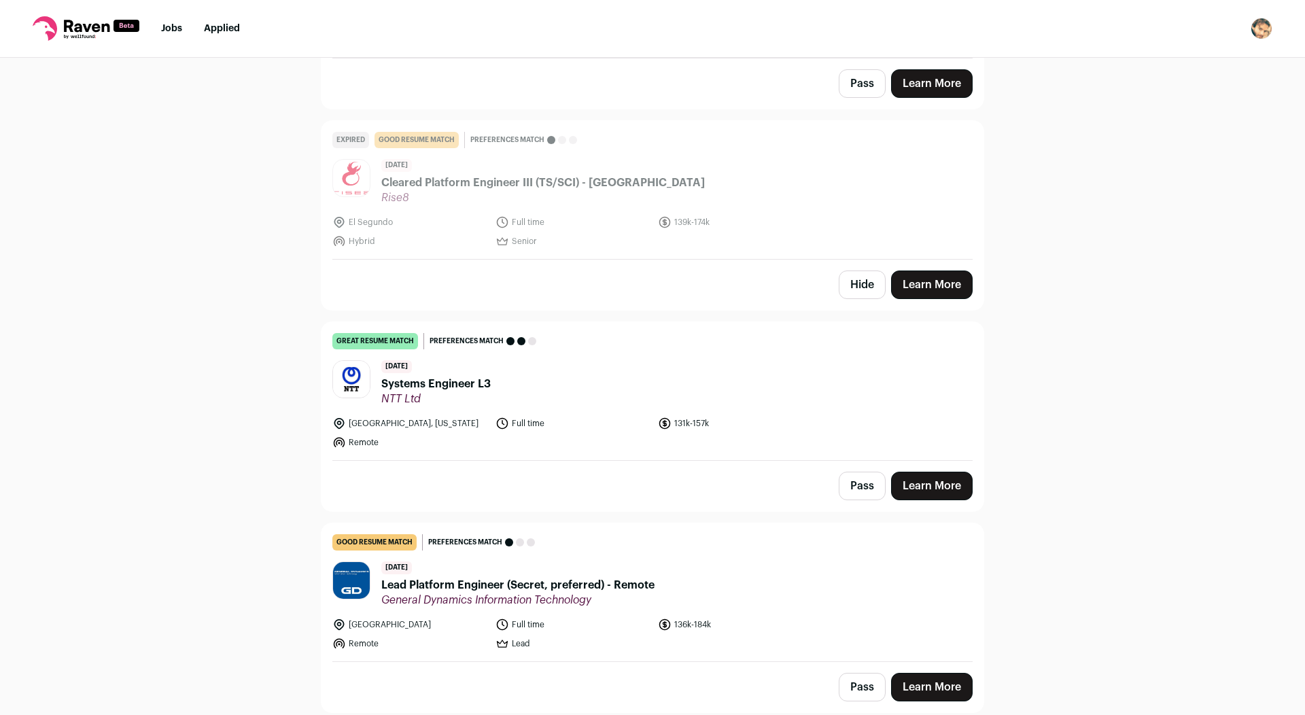
scroll to position [5516, 0]
click at [508, 575] on div "[DATE] Lead Platform Engineer (Secret, preferred) - Remote General Dynamics Inf…" at bounding box center [517, 584] width 273 height 46
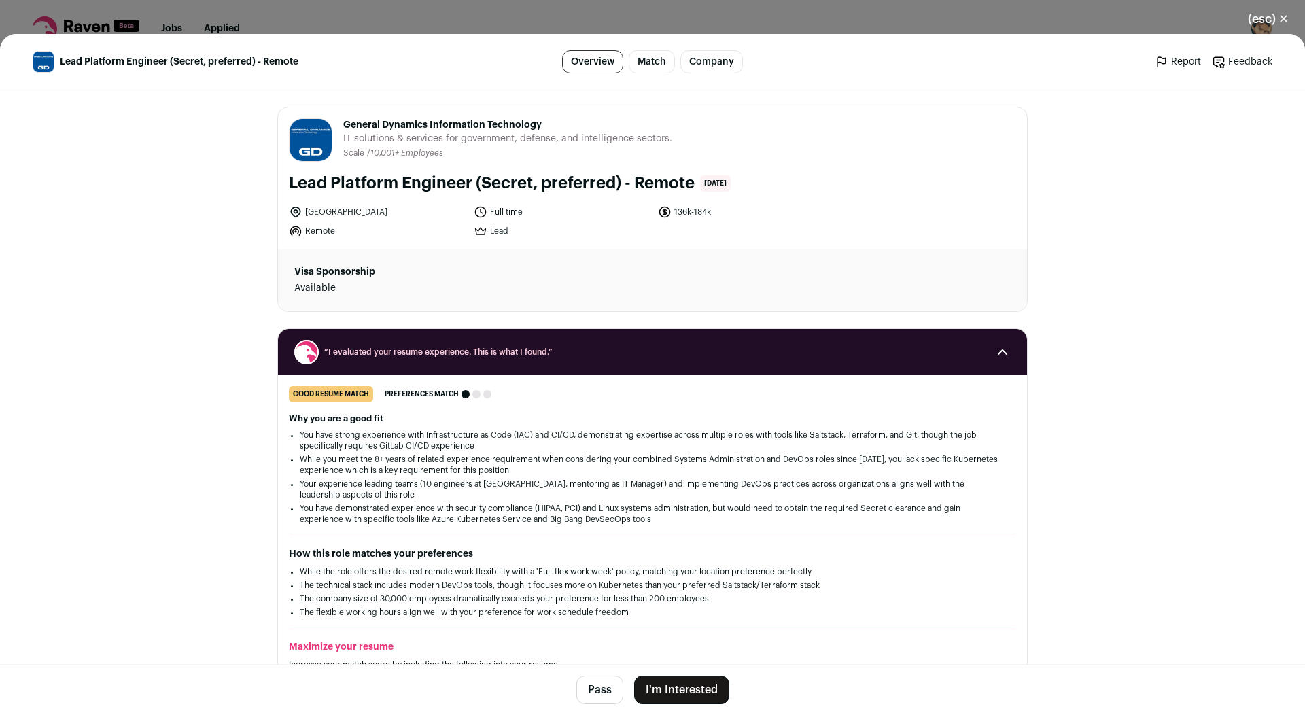
click at [699, 689] on button "I'm Interested" at bounding box center [681, 690] width 95 height 29
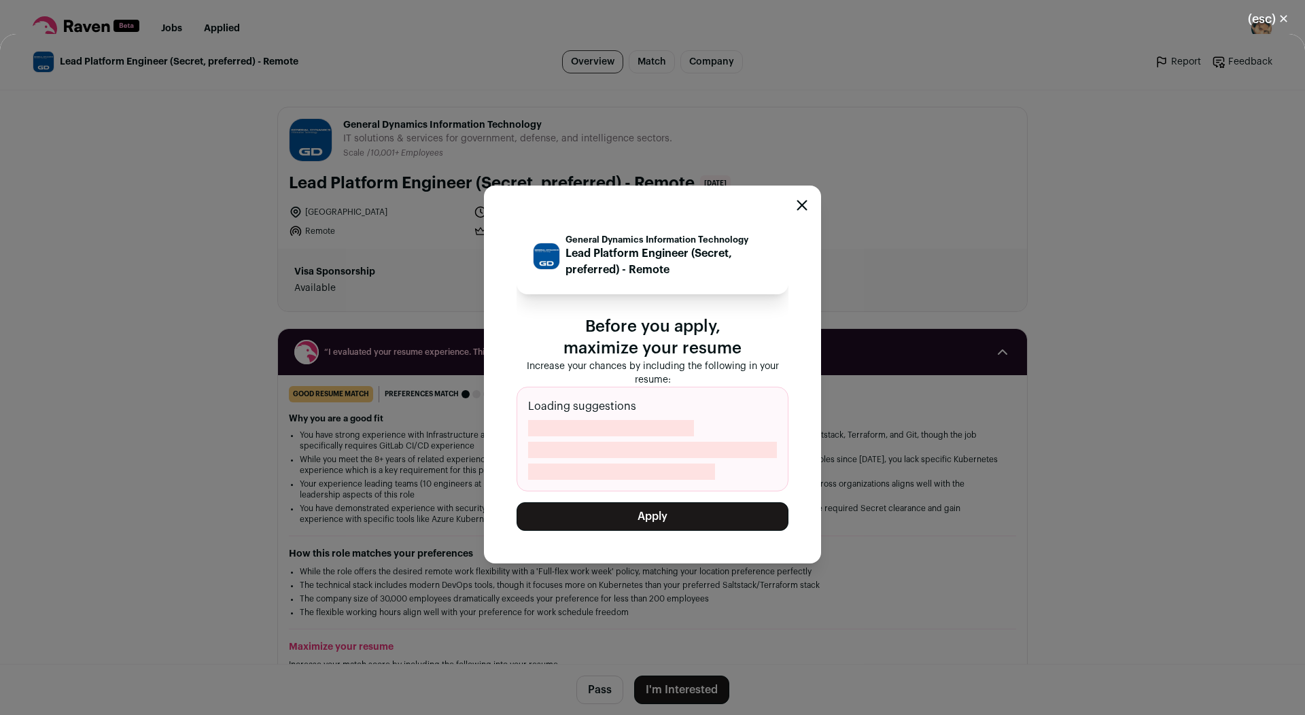
click at [638, 519] on button "Apply" at bounding box center [653, 516] width 272 height 29
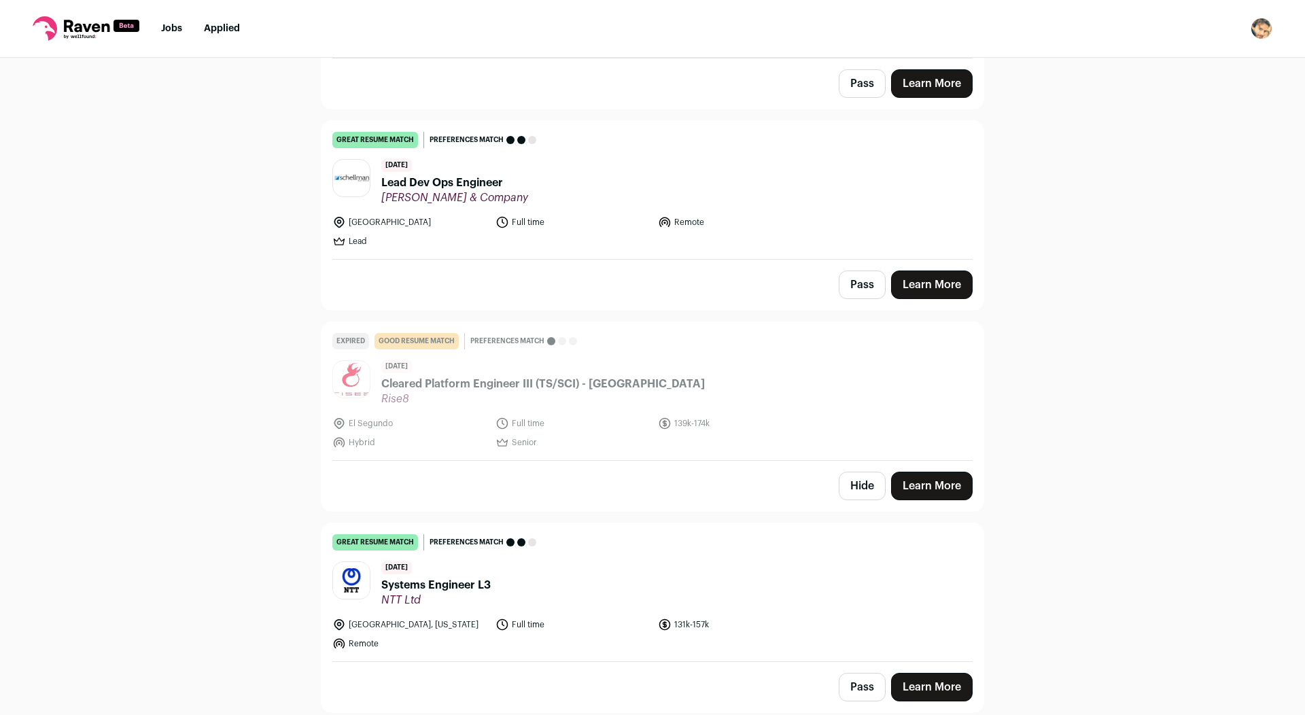
scroll to position [5315, 0]
click at [491, 567] on header "[DATE] Systems Engineer L3 NTT Ltd" at bounding box center [652, 584] width 640 height 46
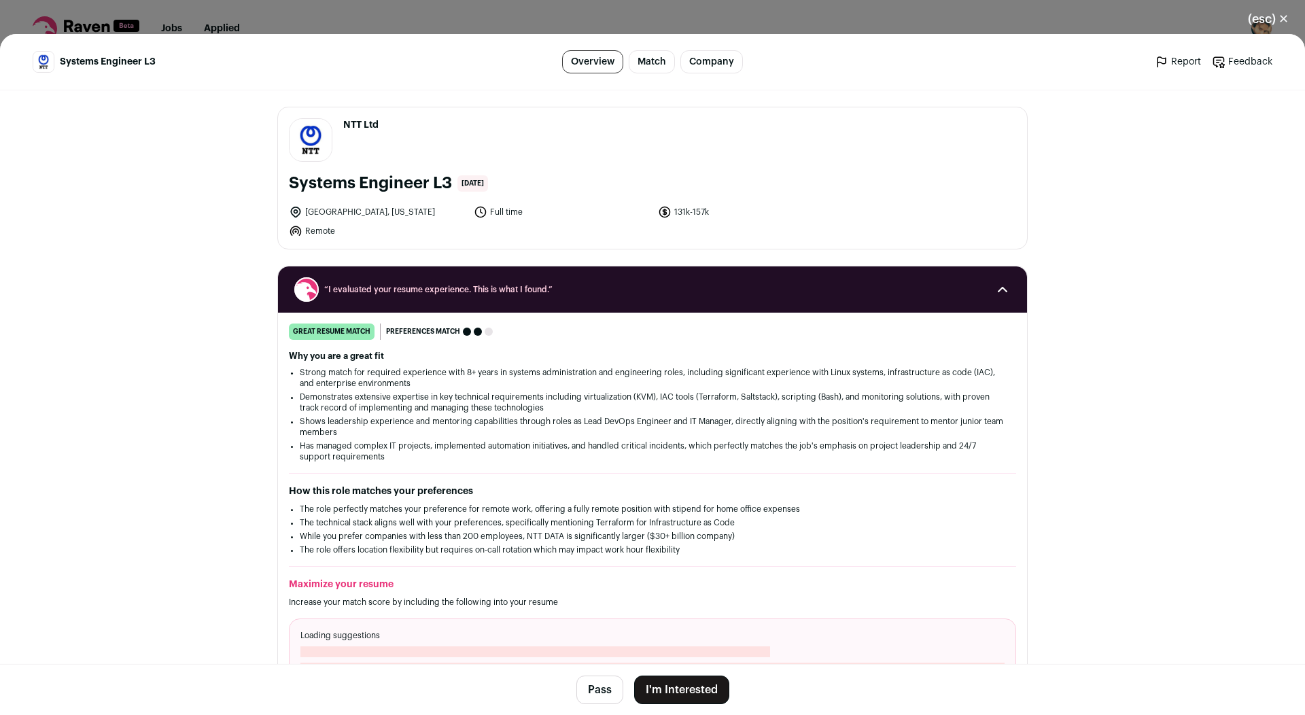
click at [677, 692] on button "I'm Interested" at bounding box center [681, 690] width 95 height 29
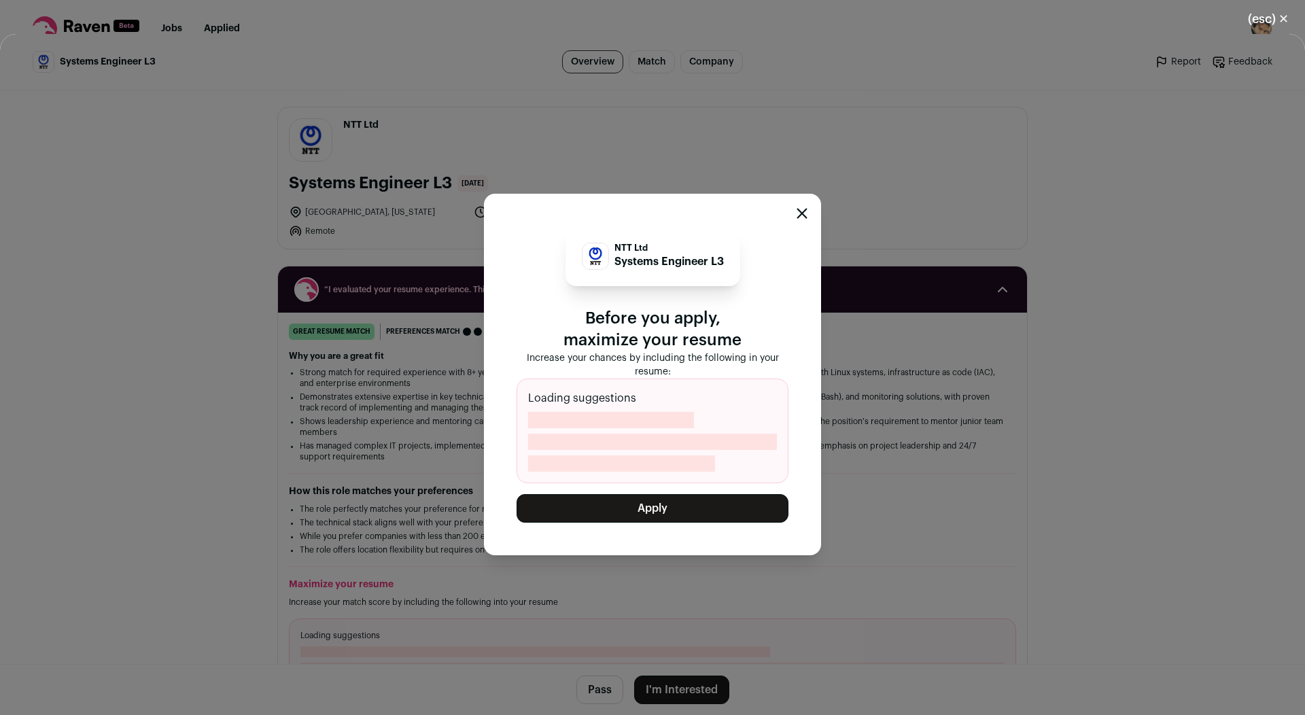
click at [659, 504] on button "Apply" at bounding box center [653, 508] width 272 height 29
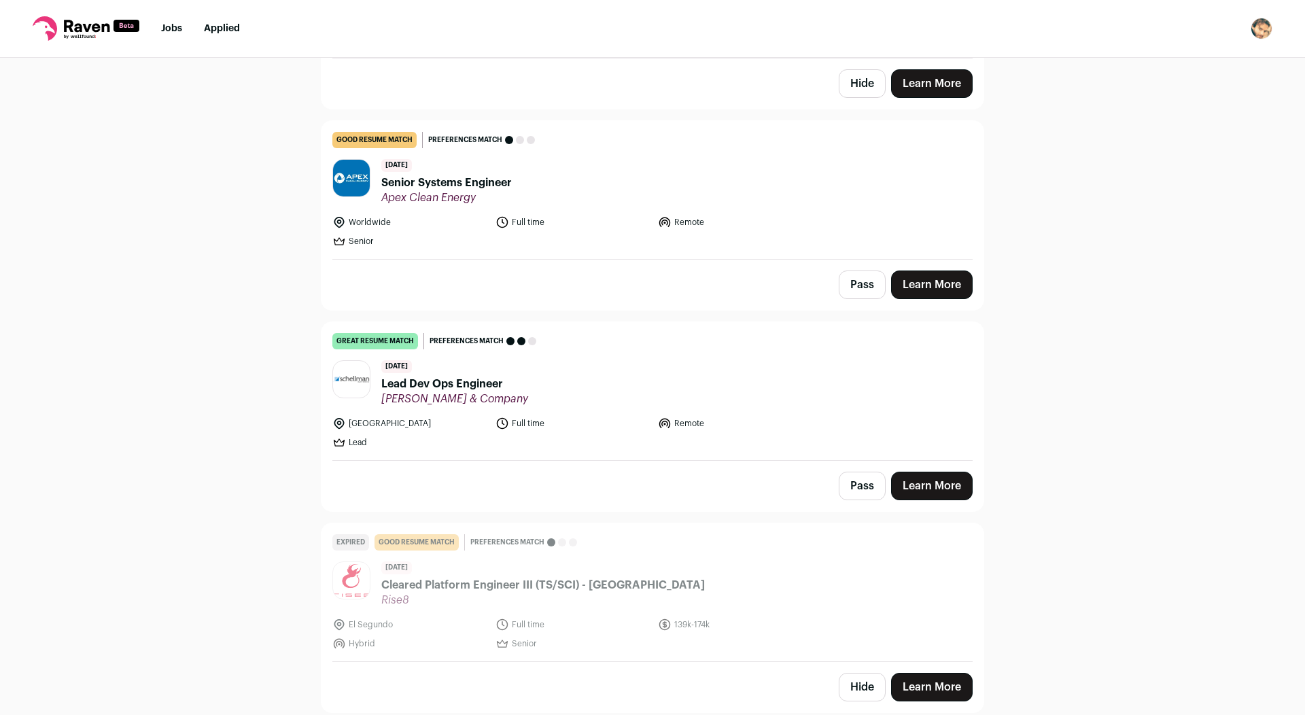
scroll to position [5114, 0]
click at [863, 705] on div "Hide Learn More" at bounding box center [652, 687] width 662 height 50
click at [857, 688] on button "Hide" at bounding box center [862, 687] width 47 height 29
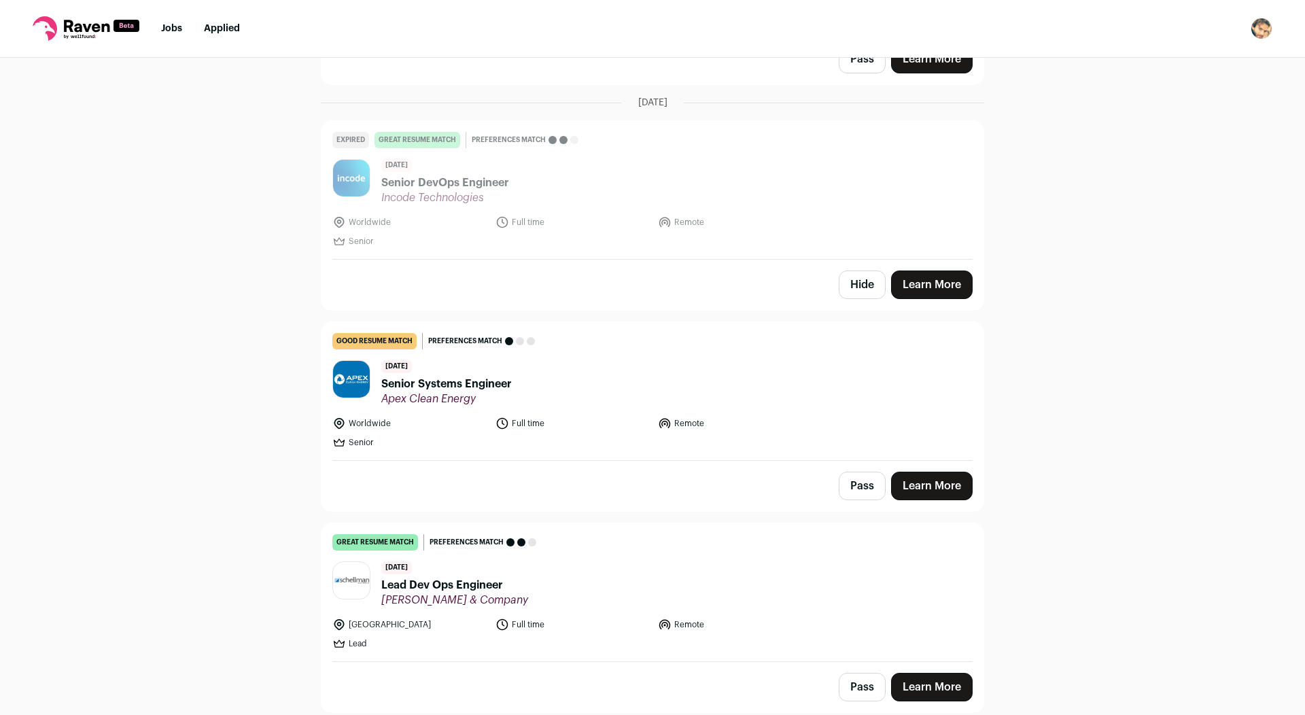
scroll to position [4913, 0]
click at [504, 599] on header "[DATE] Lead Dev Ops Engineer [PERSON_NAME] & Company" at bounding box center [652, 584] width 640 height 46
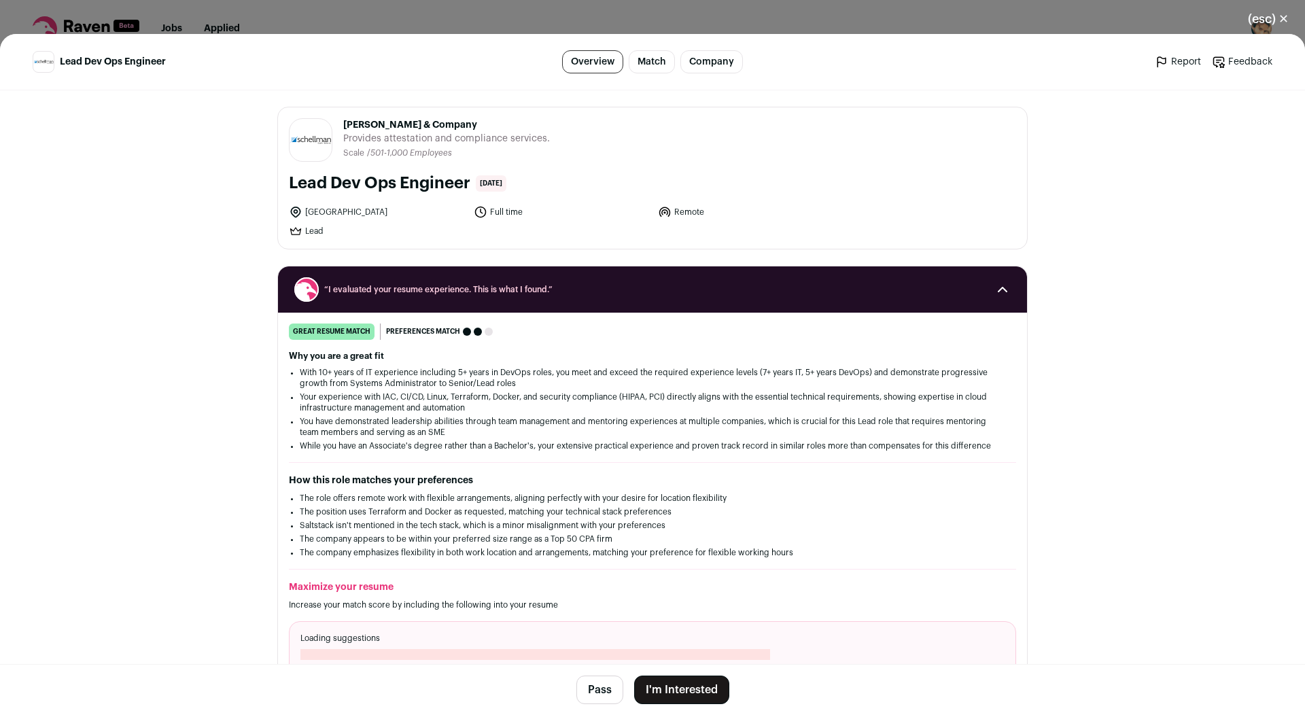
click at [676, 697] on button "I'm Interested" at bounding box center [681, 690] width 95 height 29
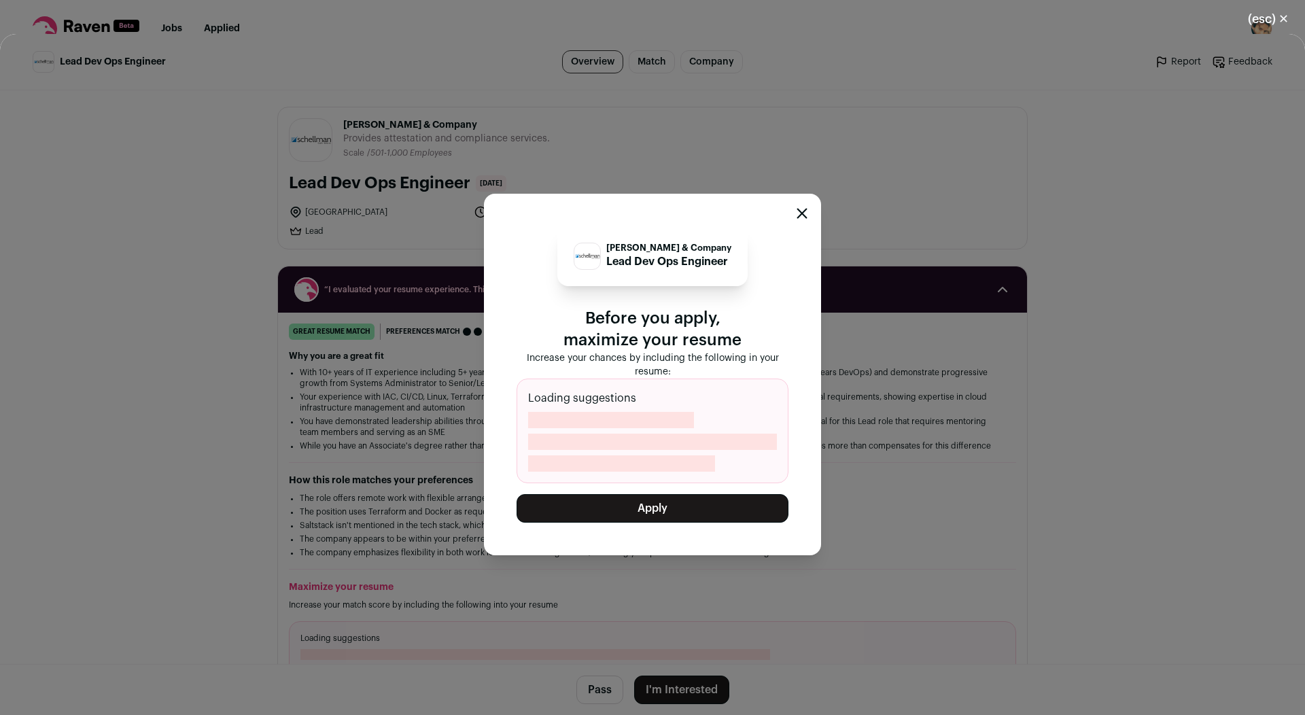
click at [653, 506] on button "Apply" at bounding box center [653, 508] width 272 height 29
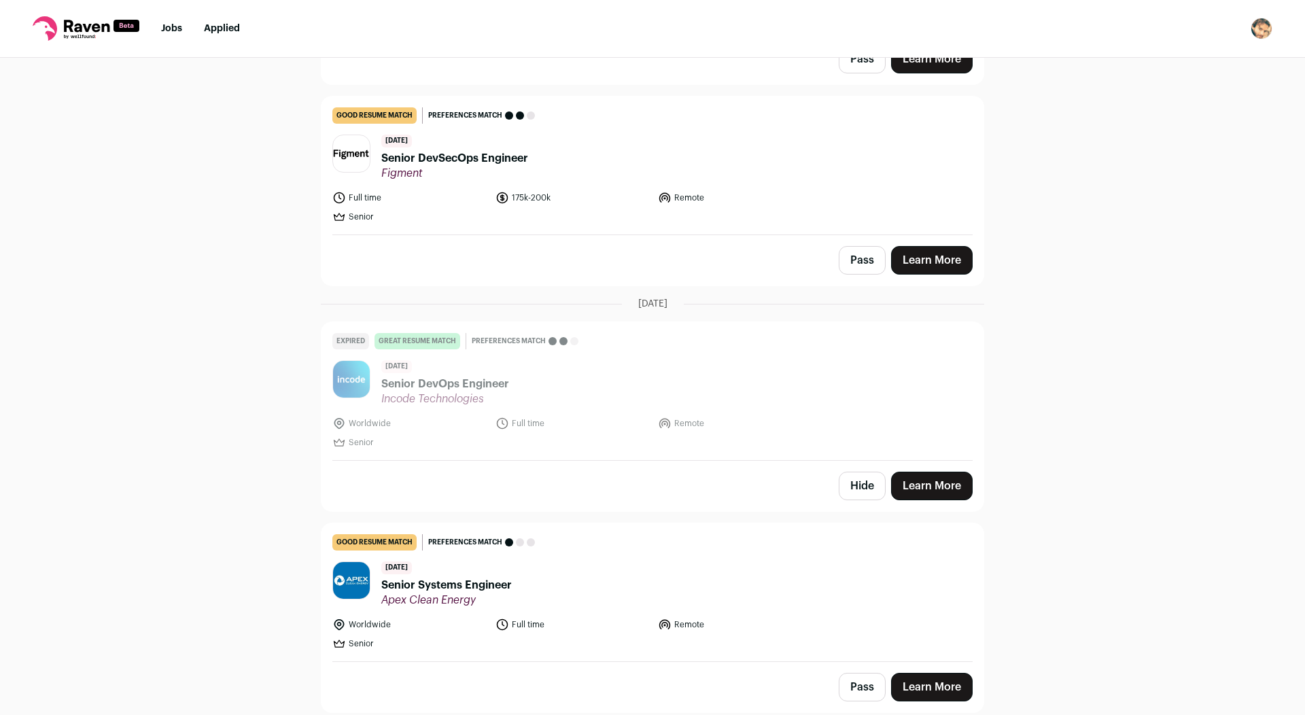
scroll to position [4712, 0]
click at [850, 481] on button "Hide" at bounding box center [862, 486] width 47 height 29
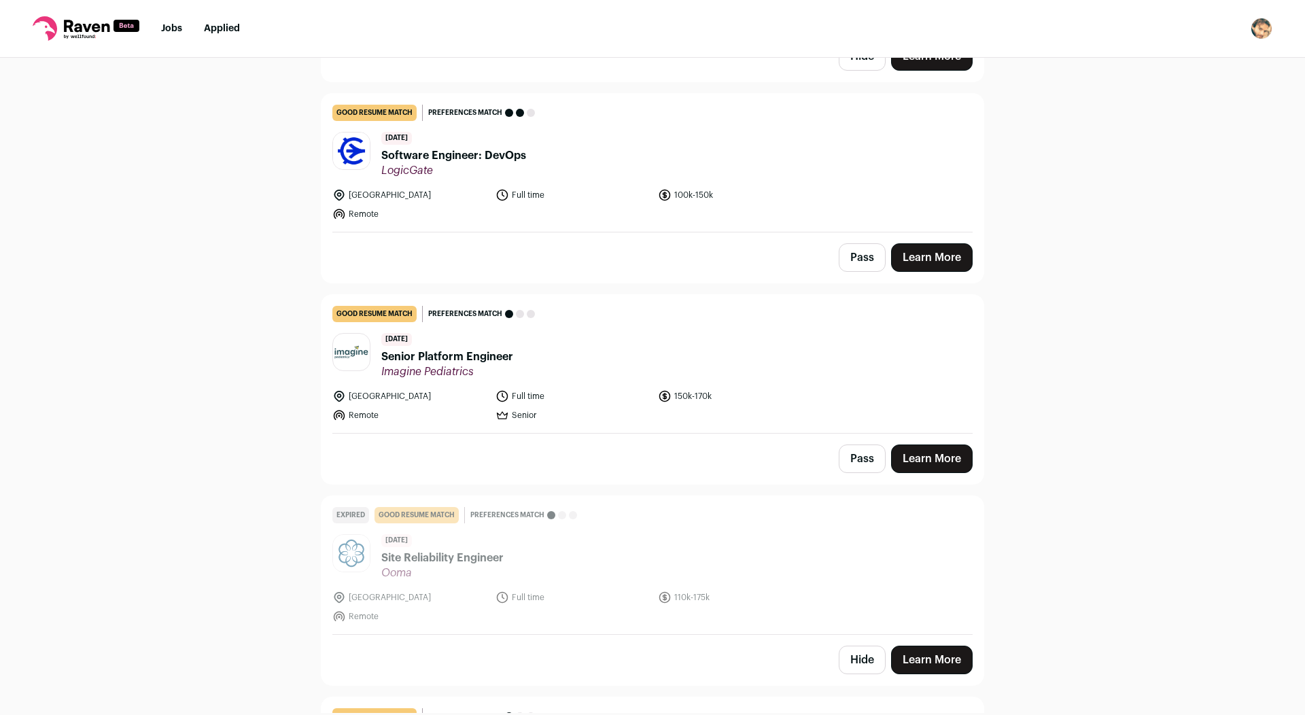
scroll to position [2316, 0]
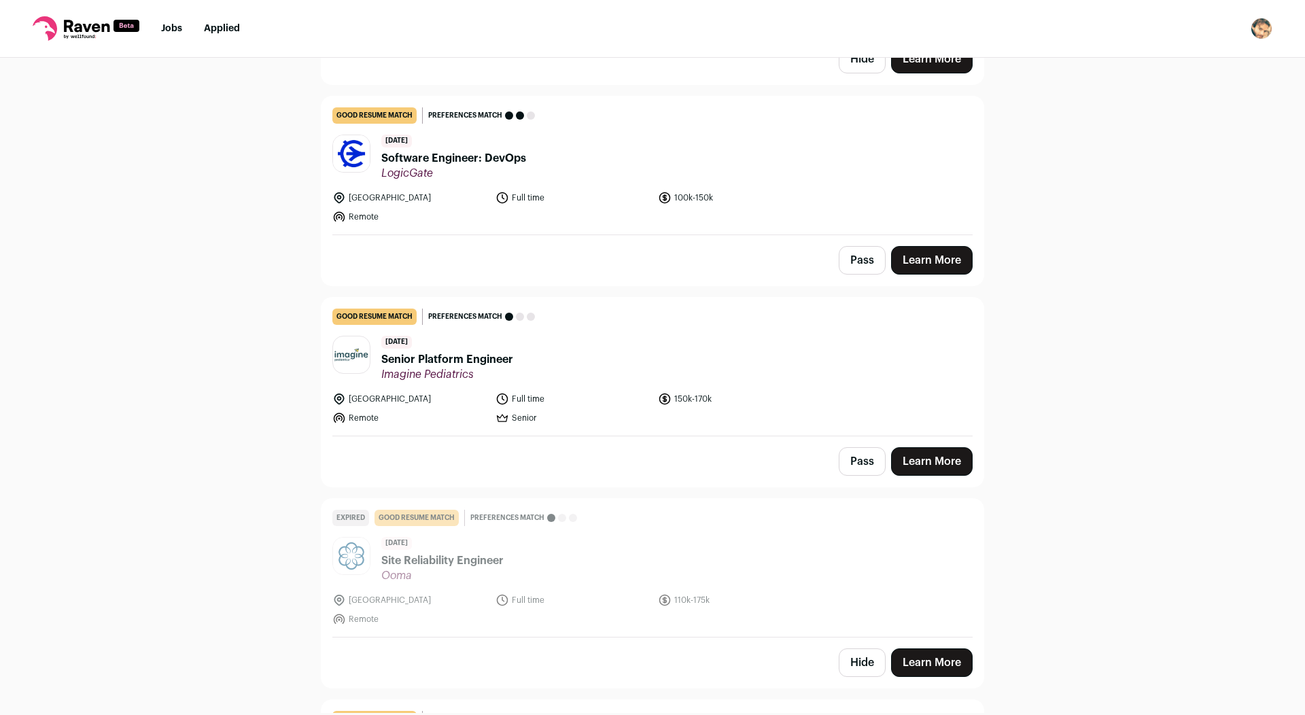
click at [852, 660] on button "Hide" at bounding box center [862, 662] width 47 height 29
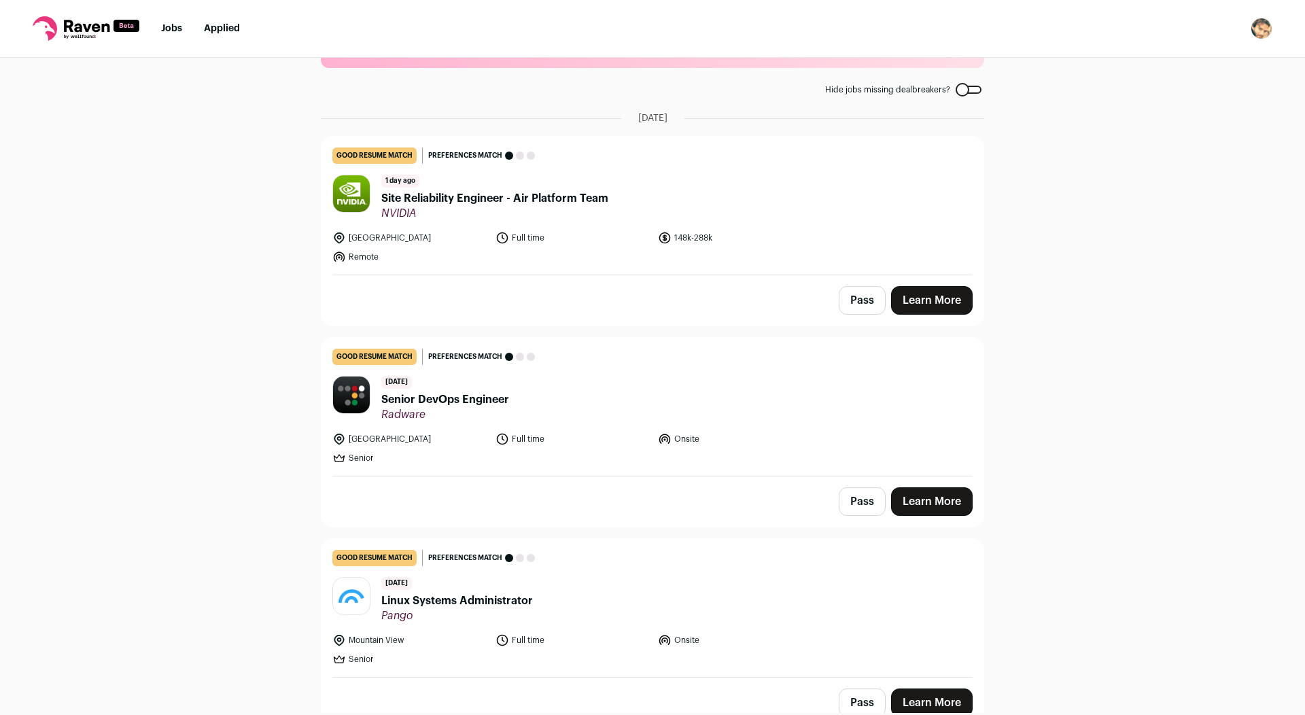
scroll to position [0, 0]
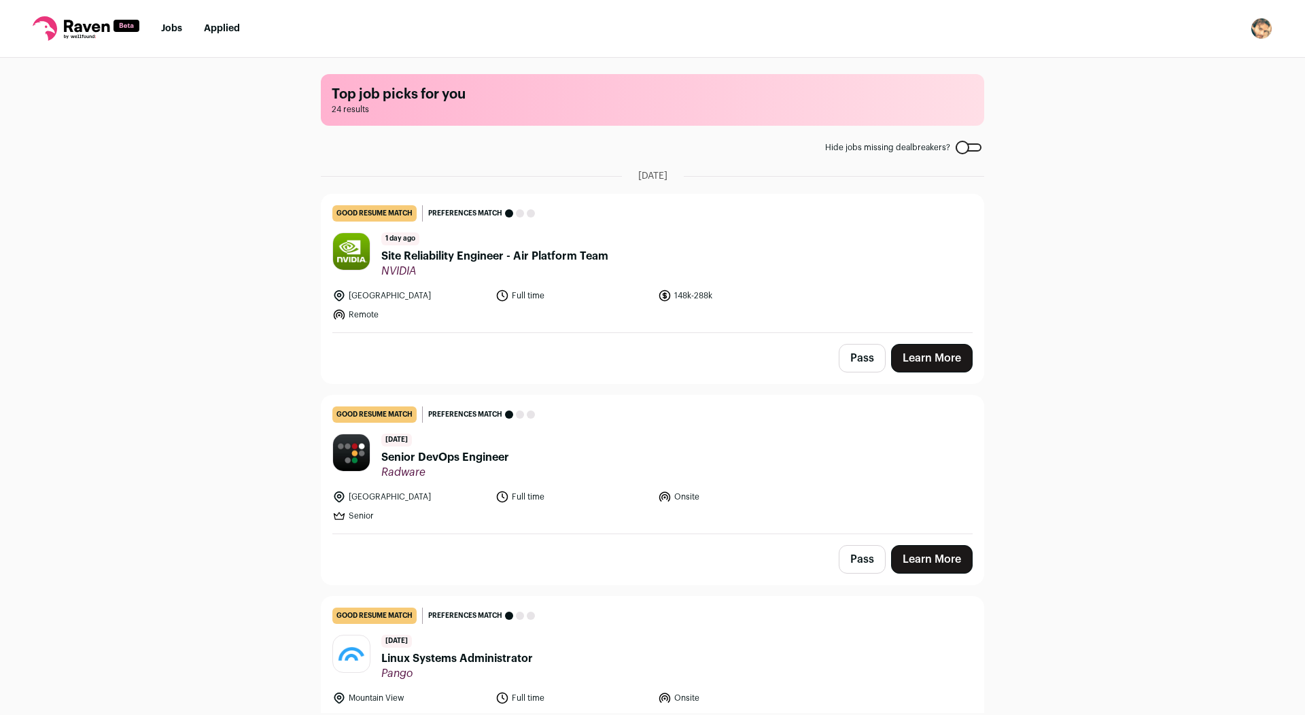
click at [483, 448] on div "[DATE] Senior DevOps Engineer Radware" at bounding box center [445, 457] width 128 height 46
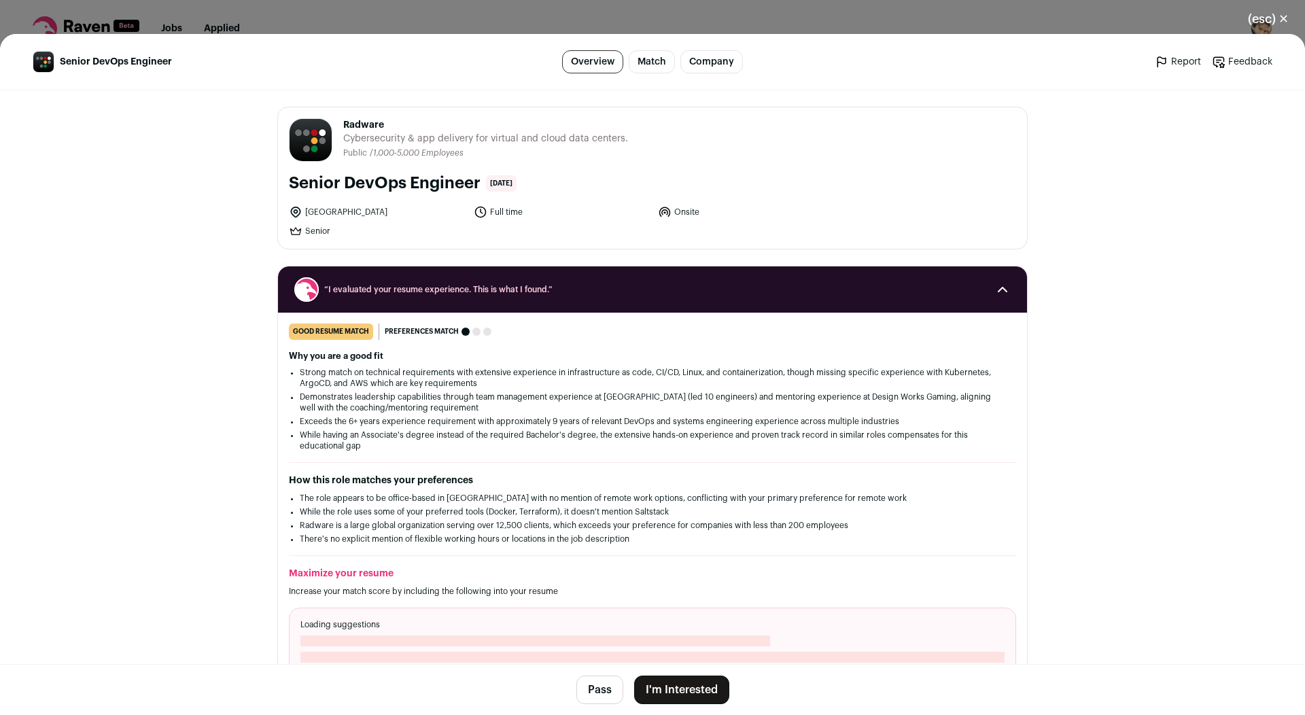
click at [681, 689] on button "I'm Interested" at bounding box center [681, 690] width 95 height 29
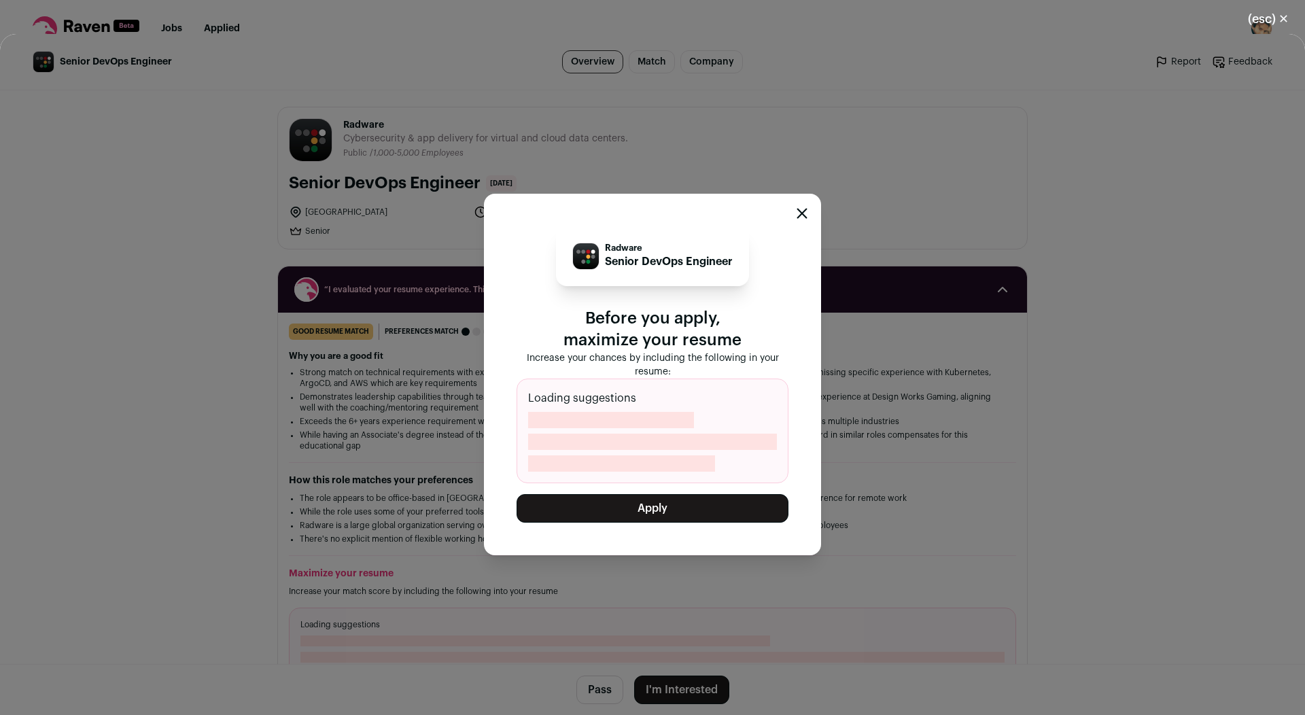
click at [660, 509] on button "Apply" at bounding box center [653, 508] width 272 height 29
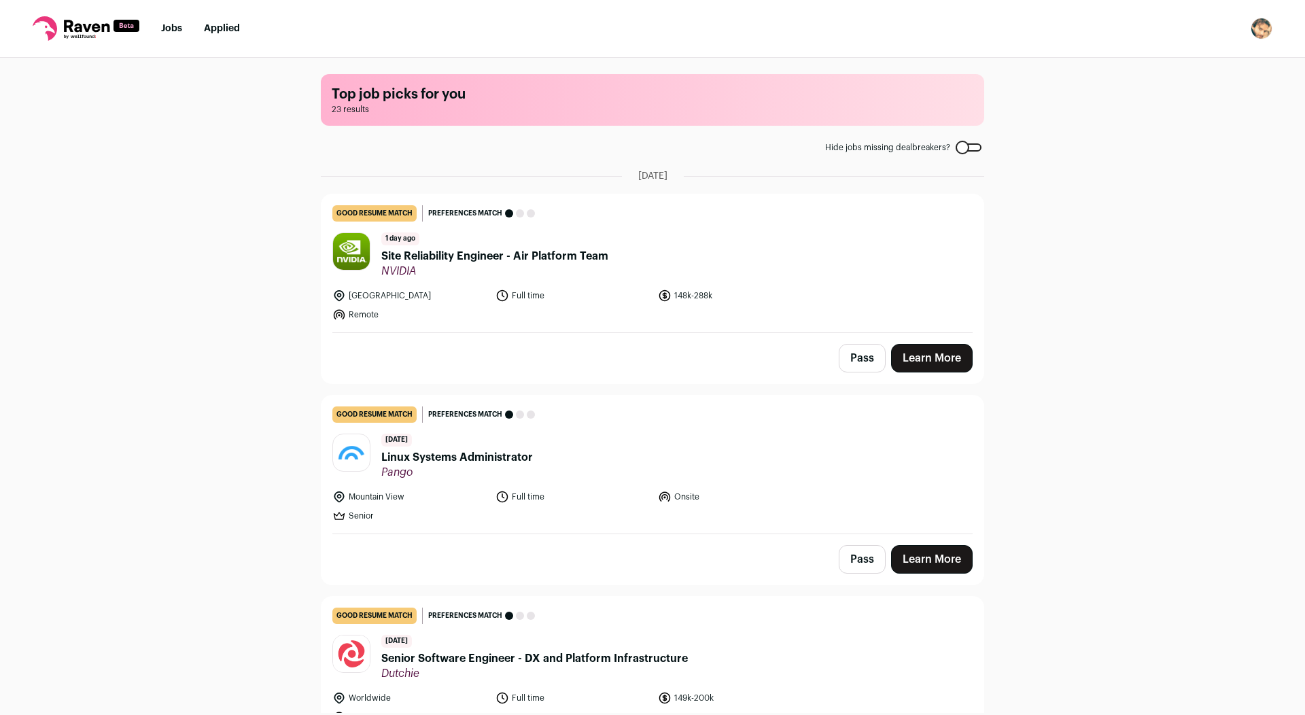
click at [509, 468] on span "Pango" at bounding box center [457, 473] width 152 height 14
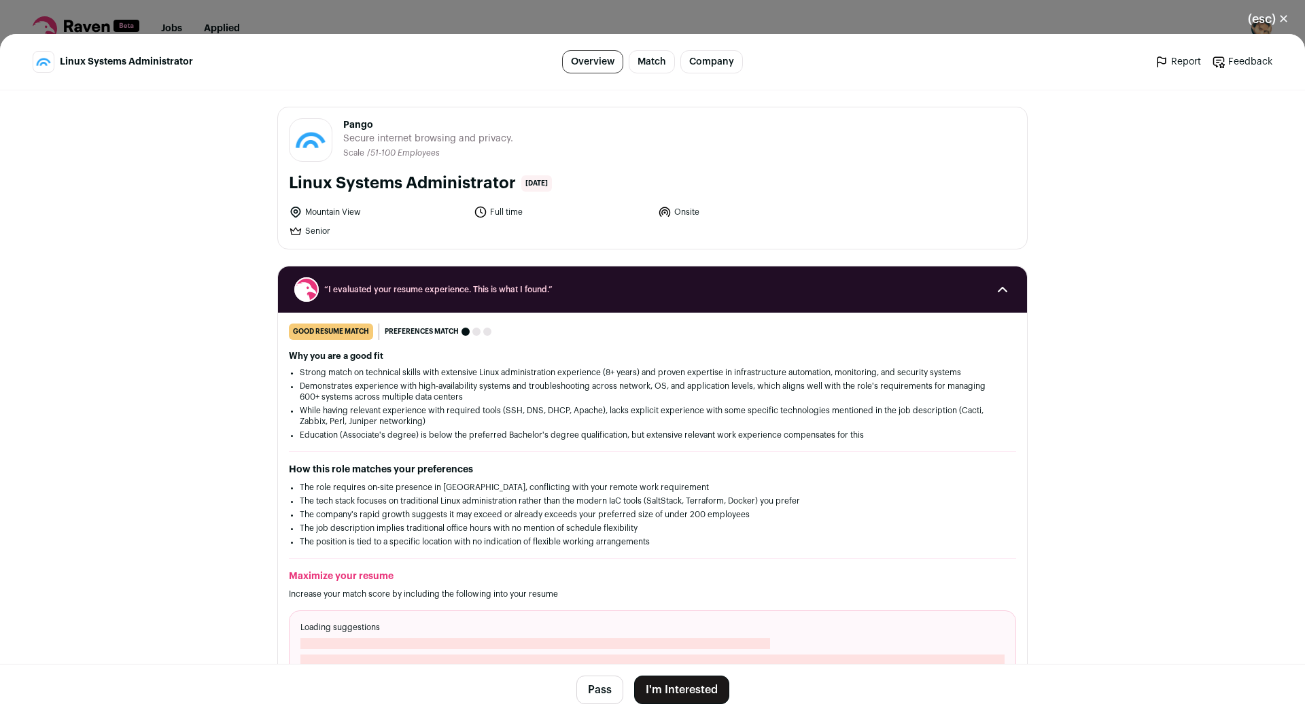
click at [679, 701] on button "I'm Interested" at bounding box center [681, 690] width 95 height 29
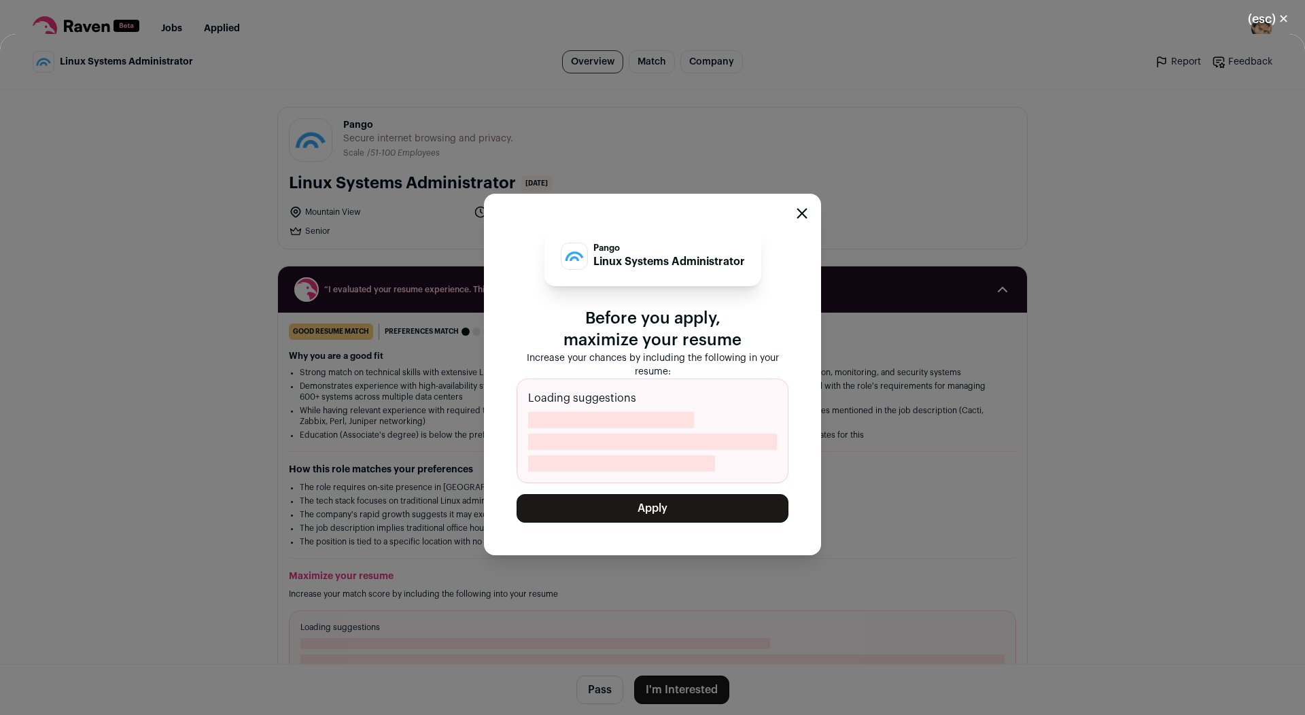
click at [633, 512] on button "Apply" at bounding box center [653, 508] width 272 height 29
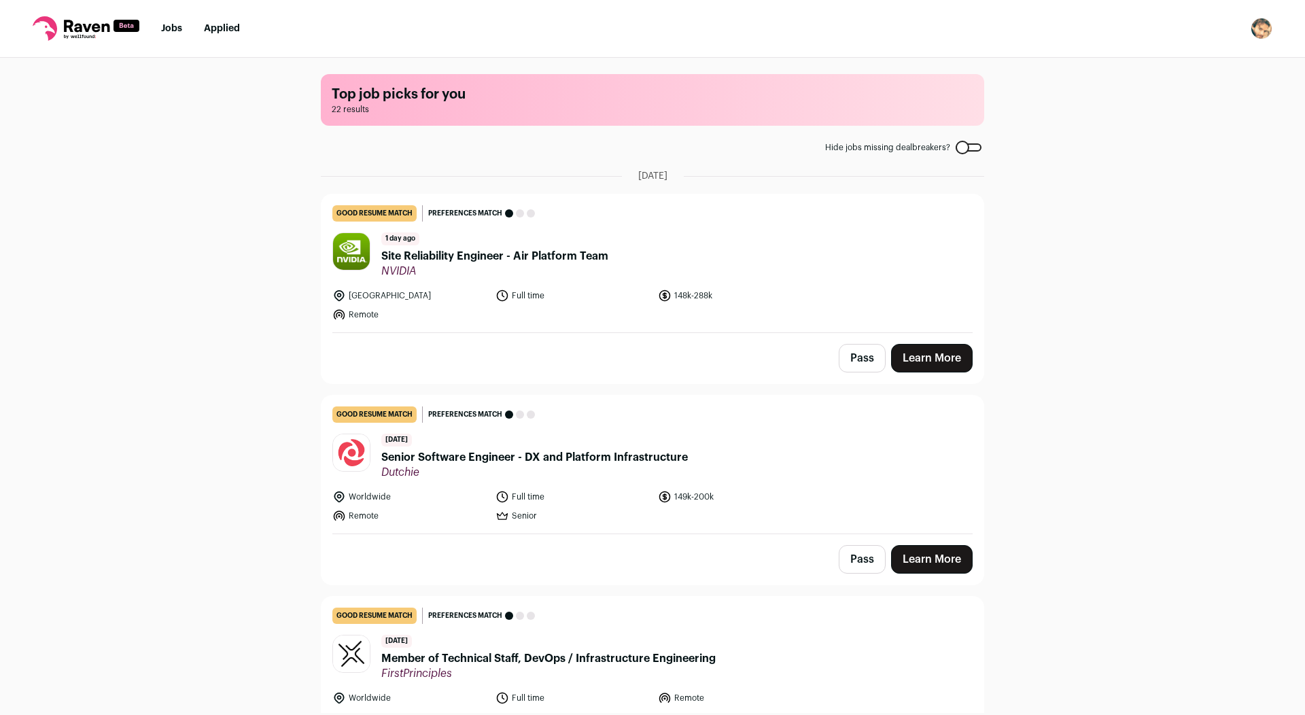
click at [556, 463] on span "Senior Software Engineer - DX and Platform Infrastructure" at bounding box center [534, 457] width 307 height 16
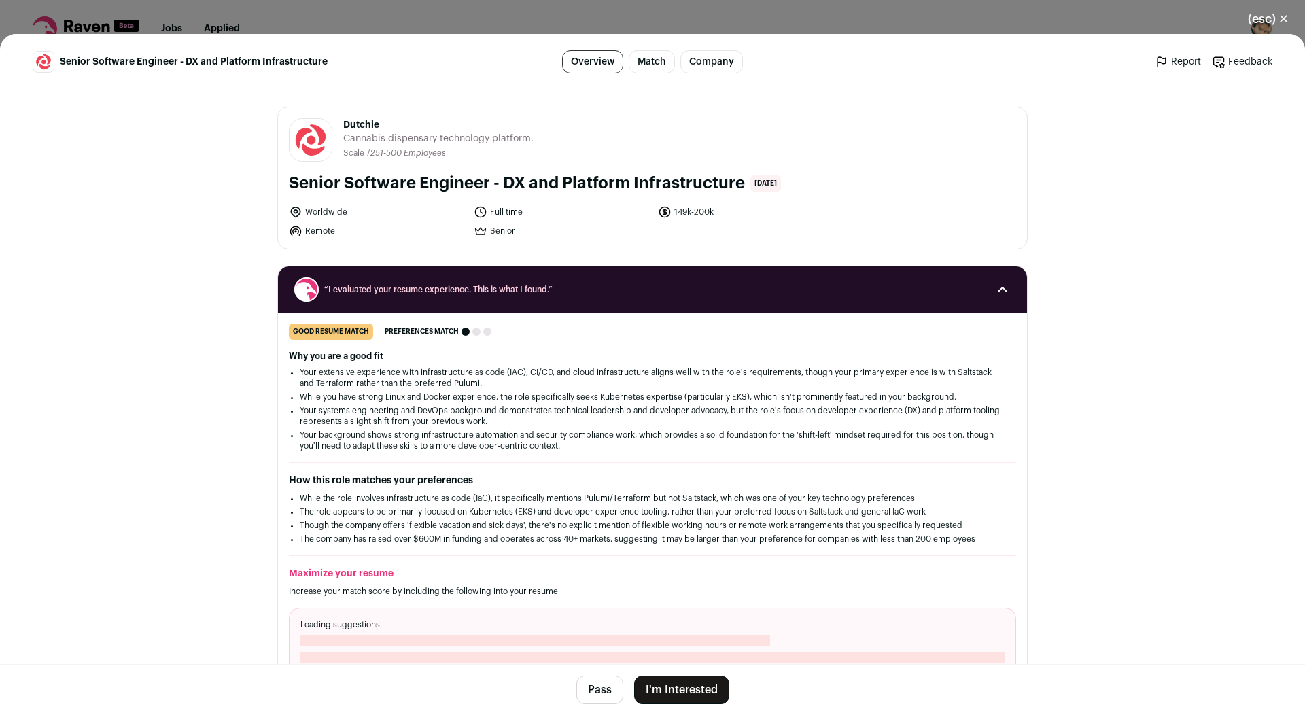
click at [670, 703] on button "I'm Interested" at bounding box center [681, 690] width 95 height 29
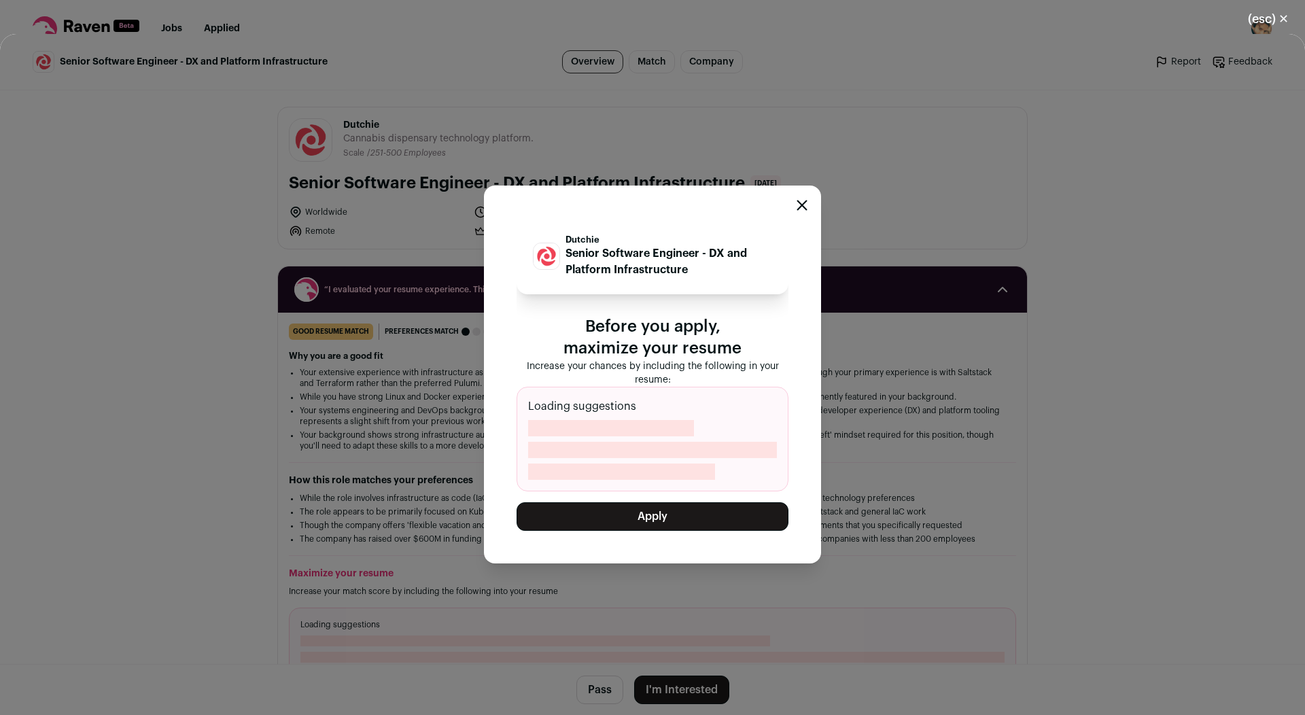
click at [646, 512] on button "Apply" at bounding box center [653, 516] width 272 height 29
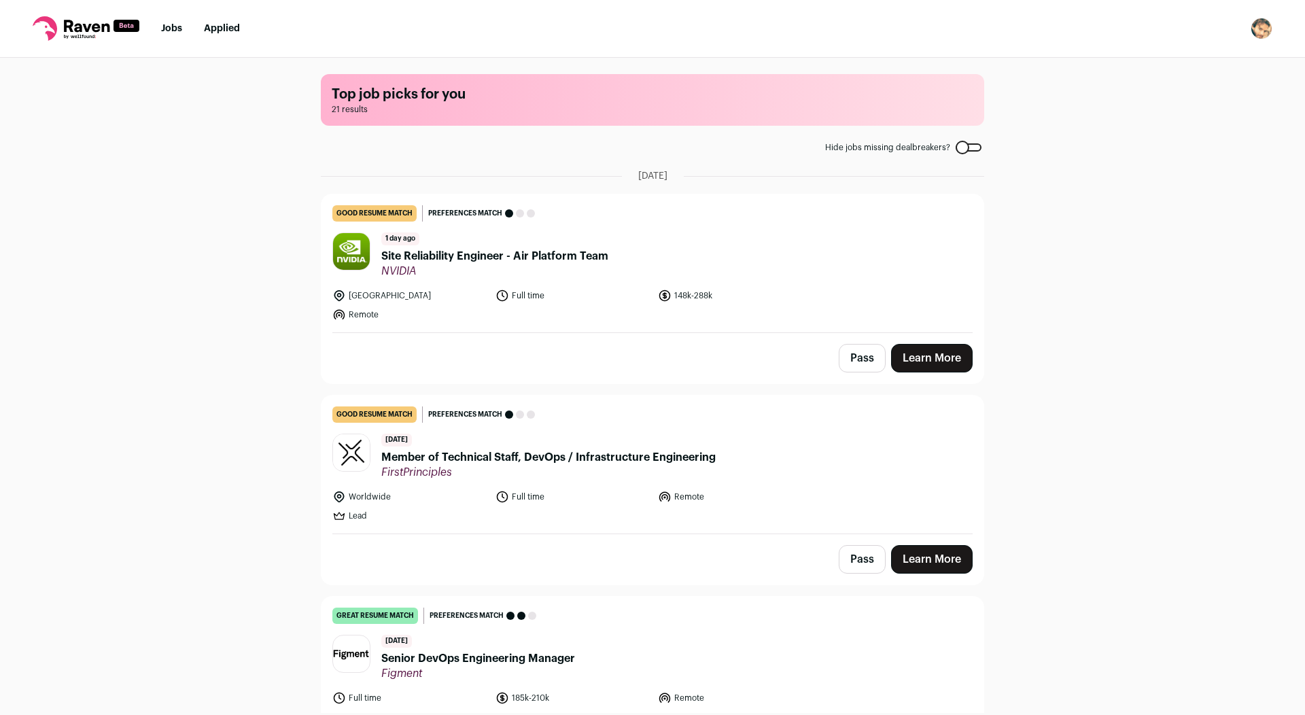
click at [578, 470] on span "FirstPrinciples" at bounding box center [548, 473] width 334 height 14
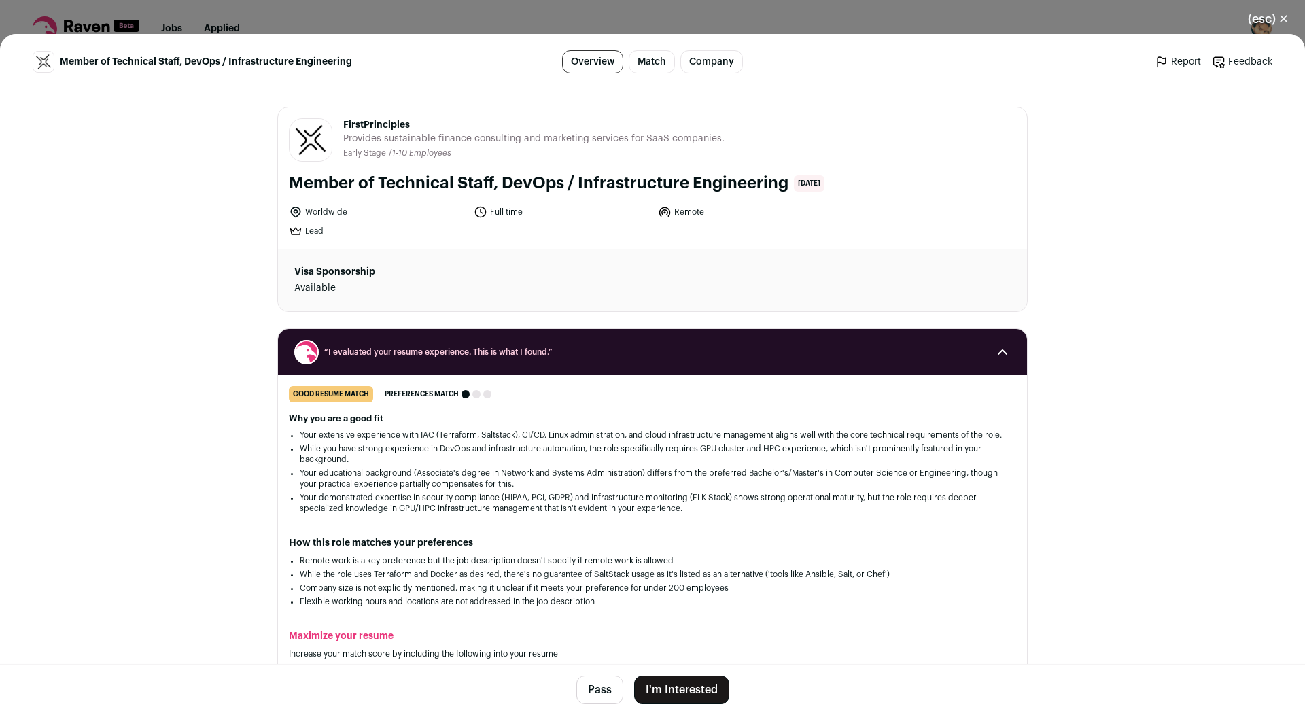
click at [684, 684] on button "I'm Interested" at bounding box center [681, 690] width 95 height 29
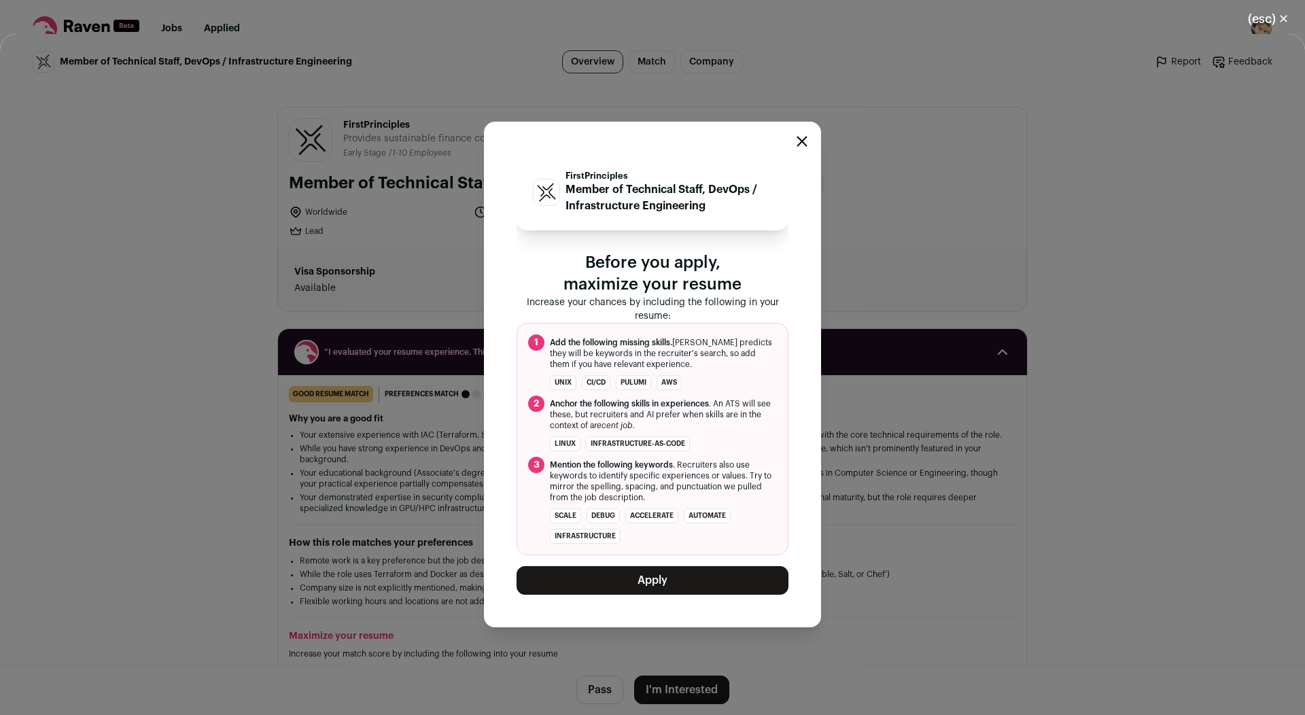
click at [642, 589] on button "Apply" at bounding box center [653, 580] width 272 height 29
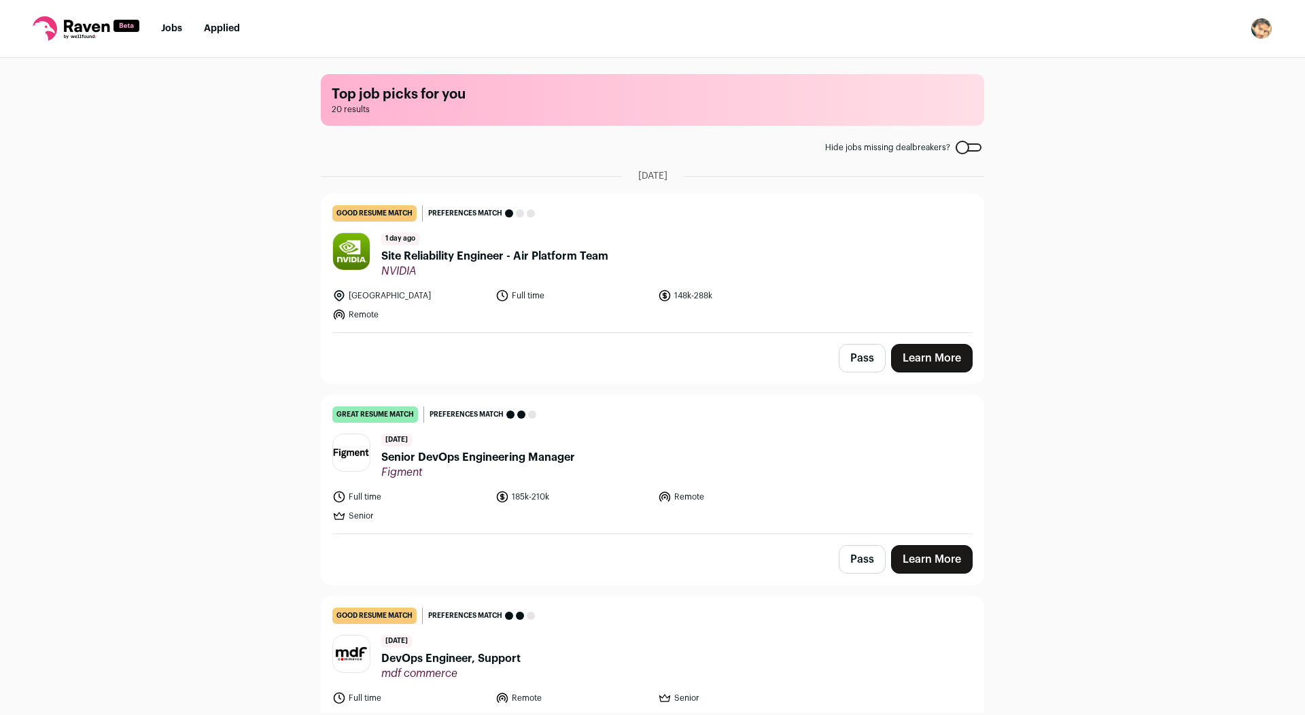
click at [1256, 31] on img "Open dropdown" at bounding box center [1262, 29] width 22 height 22
click at [1149, 134] on button "Logout" at bounding box center [1196, 134] width 150 height 33
